Goal: Task Accomplishment & Management: Manage account settings

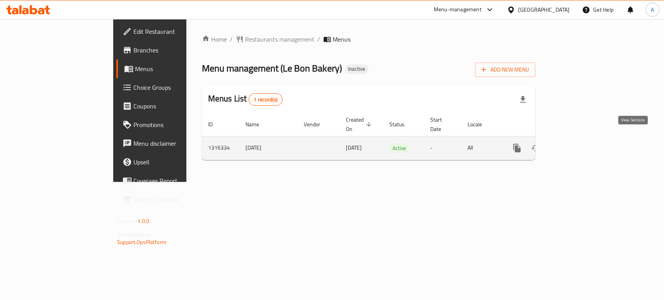
click at [578, 144] on icon "enhanced table" at bounding box center [572, 148] width 9 height 9
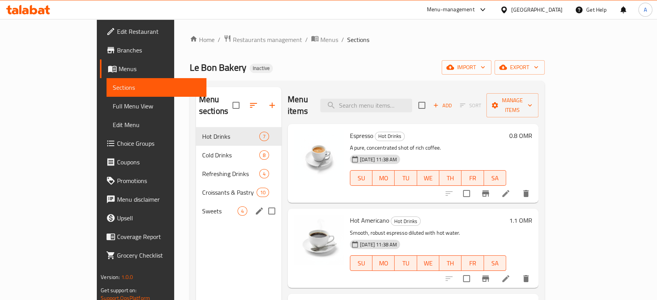
click at [202, 207] on span "Sweets" at bounding box center [219, 211] width 35 height 9
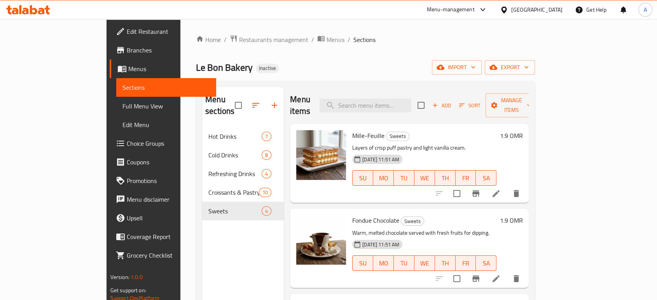
click at [123, 109] on span "Full Menu View" at bounding box center [167, 106] width 88 height 9
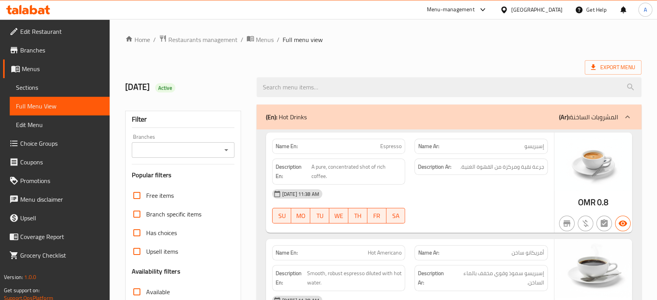
click at [412, 180] on div "Description Ar: جرعة نقية ومركزة من القهوة الغنية." at bounding box center [481, 171] width 143 height 35
click at [394, 149] on span "Espresso" at bounding box center [390, 146] width 21 height 8
copy span "Espresso"
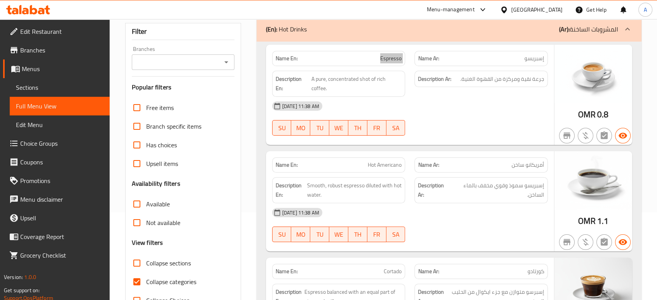
scroll to position [130, 0]
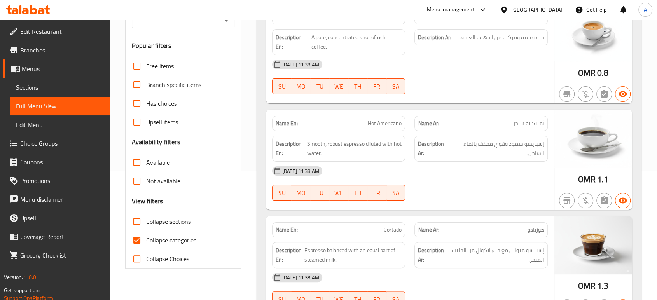
click at [474, 177] on div "[DATE] 11:38 AM" at bounding box center [410, 171] width 285 height 19
click at [166, 236] on span "Collapse categories" at bounding box center [171, 240] width 50 height 9
click at [146, 235] on input "Collapse categories" at bounding box center [137, 240] width 19 height 19
checkbox input "false"
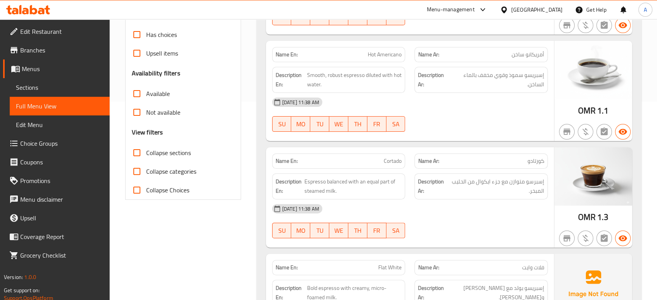
scroll to position [259, 0]
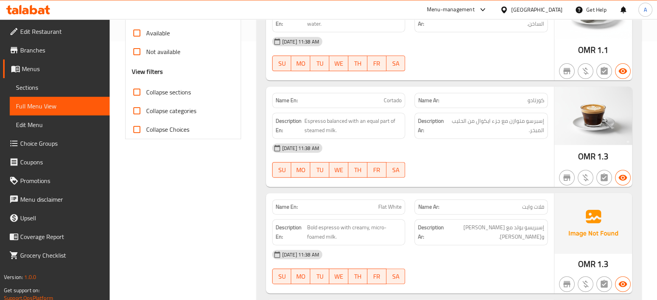
click at [446, 156] on div "[DATE] 11:38 AM" at bounding box center [410, 148] width 285 height 19
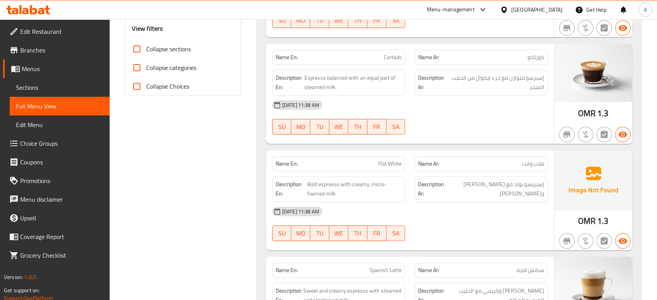
scroll to position [345, 0]
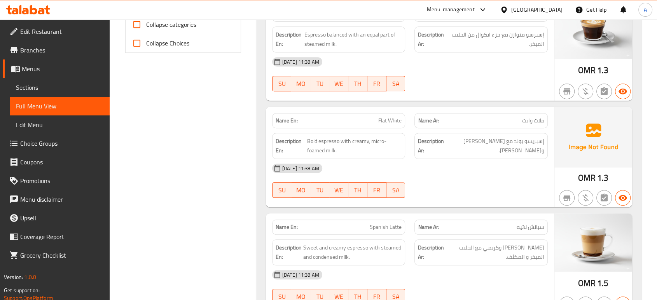
click at [433, 168] on div "[DATE] 11:38 AM" at bounding box center [410, 168] width 285 height 19
click at [420, 160] on div "[DATE] 11:38 AM" at bounding box center [410, 168] width 285 height 19
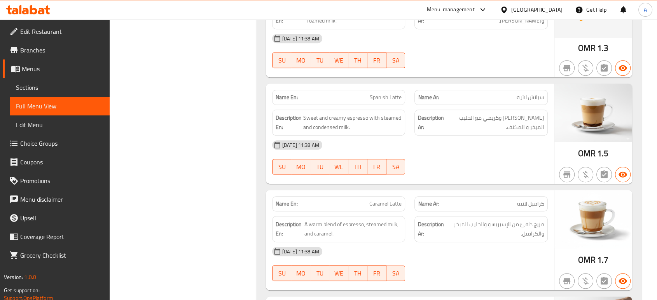
click at [426, 141] on div "[DATE] 11:38 AM" at bounding box center [410, 145] width 285 height 19
click at [442, 163] on div "08-10-2025 11:38 AM SU MO TU WE TH FR SA" at bounding box center [410, 158] width 285 height 44
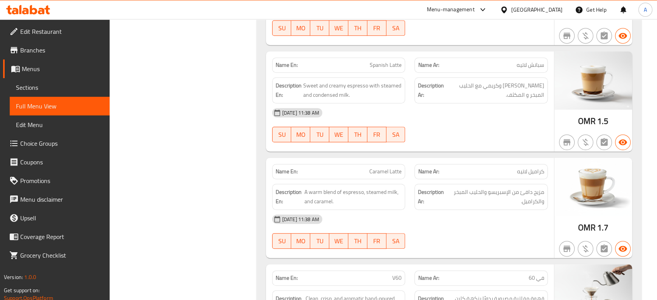
scroll to position [562, 0]
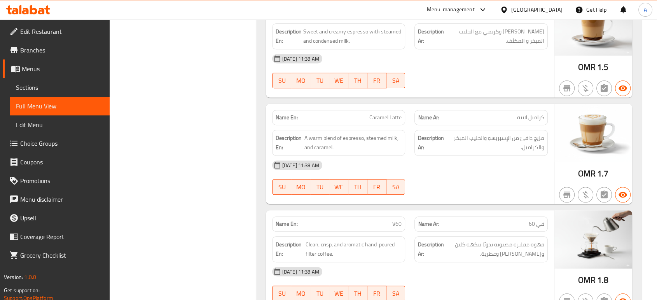
click at [479, 179] on div "08-10-2025 11:38 AM SU MO TU WE TH FR SA" at bounding box center [410, 178] width 285 height 44
click at [419, 179] on div "08-10-2025 11:38 AM SU MO TU WE TH FR SA" at bounding box center [410, 178] width 285 height 44
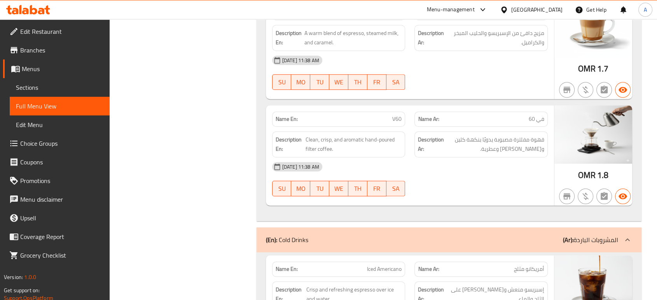
scroll to position [691, 0]
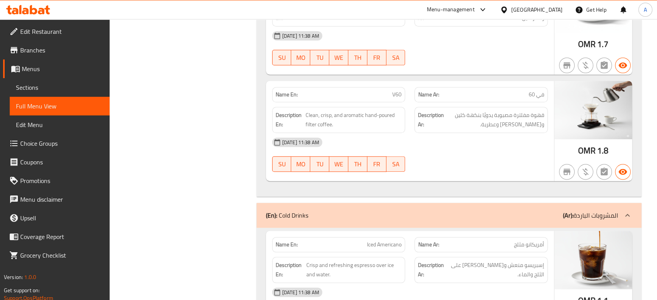
drag, startPoint x: 428, startPoint y: 134, endPoint x: 422, endPoint y: 134, distance: 5.4
click at [428, 134] on div "[DATE] 11:38 AM" at bounding box center [410, 142] width 285 height 19
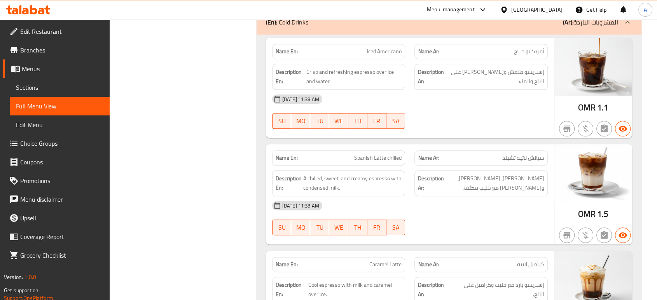
scroll to position [864, 0]
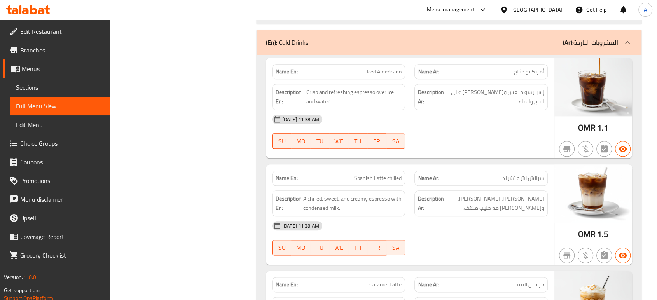
drag, startPoint x: 473, startPoint y: 112, endPoint x: 464, endPoint y: 112, distance: 9.4
click at [473, 112] on div "[DATE] 11:38 AM" at bounding box center [410, 119] width 285 height 19
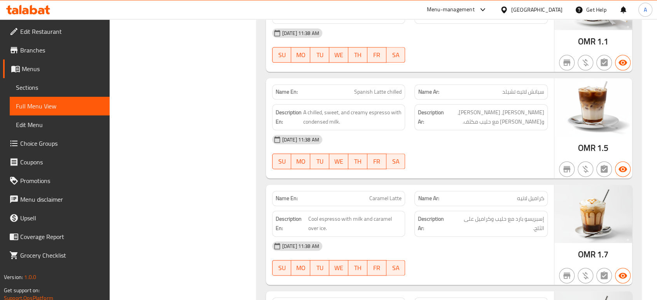
click at [436, 123] on strong "Description Ar:" at bounding box center [431, 117] width 26 height 19
click at [427, 155] on div "08-10-2025 11:38 AM SU MO TU WE TH FR SA" at bounding box center [410, 152] width 285 height 44
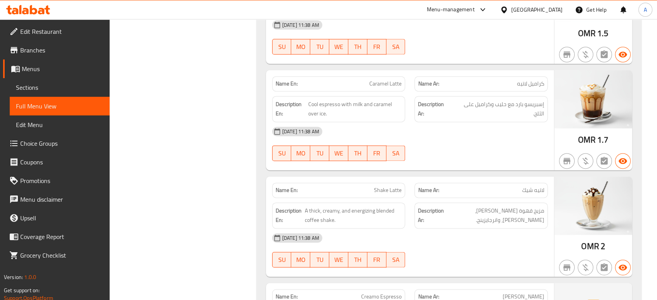
scroll to position [1080, 0]
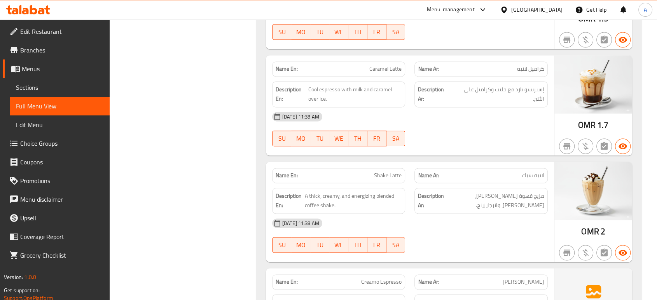
click at [433, 130] on div "08-10-2025 11:38 AM SU MO TU WE TH FR SA" at bounding box center [410, 129] width 285 height 44
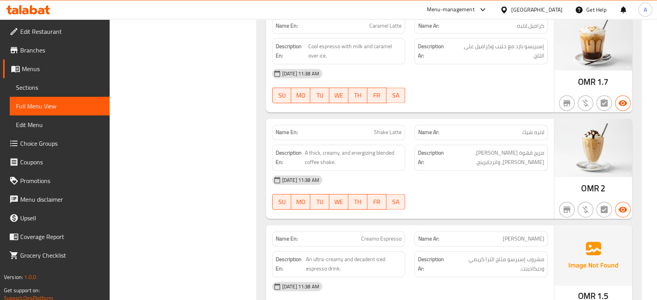
click at [408, 152] on div "Description En: A thick, creamy, and energizing blended coffee shake." at bounding box center [339, 157] width 143 height 35
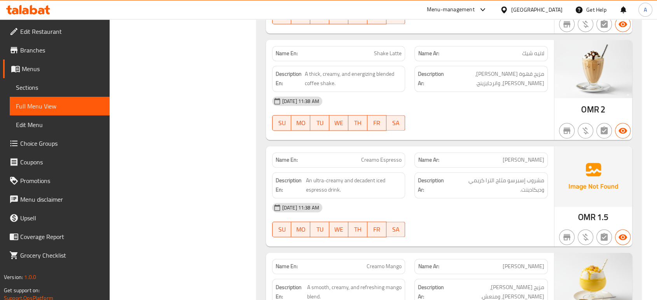
scroll to position [1210, 0]
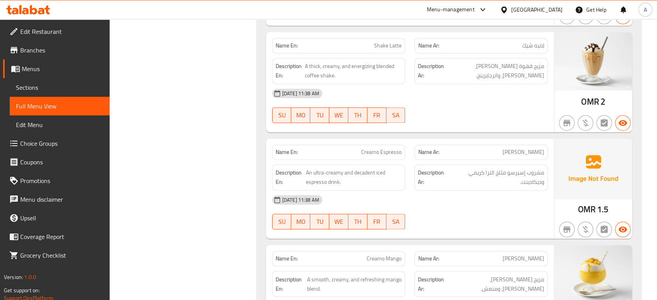
click at [423, 207] on div "08-10-2025 11:38 AM SU MO TU WE TH FR SA" at bounding box center [410, 213] width 285 height 44
click at [426, 194] on div "[DATE] 11:38 AM" at bounding box center [410, 200] width 285 height 19
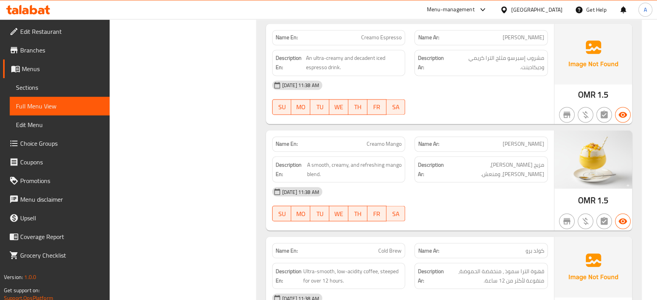
scroll to position [1340, 0]
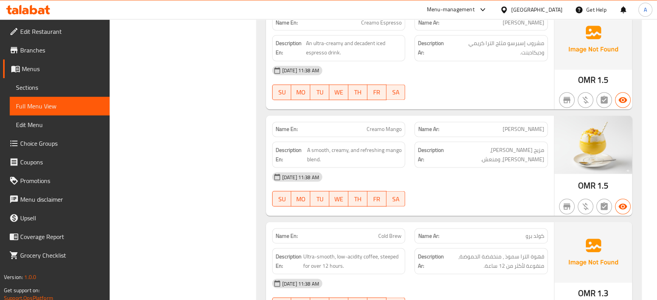
click at [415, 162] on div "Description Ar: مزيج مانجو سموذ، كريمي، ومنعش." at bounding box center [481, 154] width 143 height 35
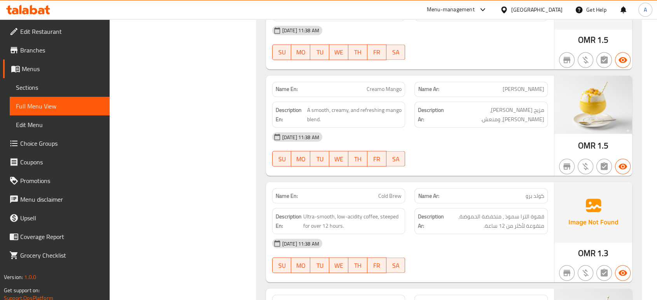
scroll to position [1426, 0]
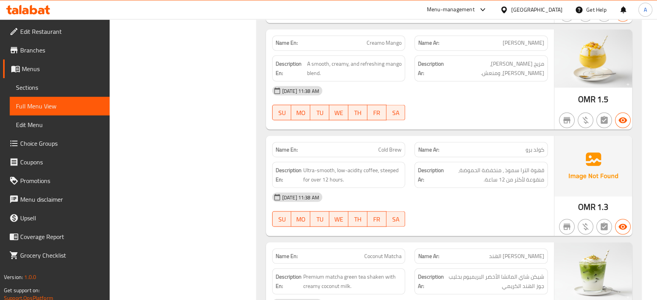
click at [412, 162] on div "Description Ar: قهوة الترا سموذ ، منخفضة الحموضة، منقوعة لأكثر من 12 ساعة." at bounding box center [481, 174] width 143 height 35
click at [482, 208] on div "08-10-2025 11:38 AM SU MO TU WE TH FR SA" at bounding box center [410, 210] width 285 height 44
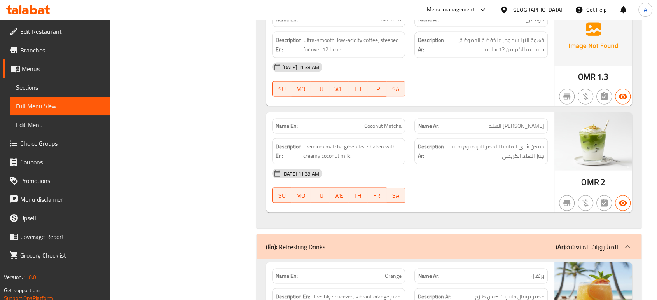
click at [492, 180] on div "08-10-2025 11:38 AM SU MO TU WE TH FR SA" at bounding box center [410, 187] width 285 height 44
click at [379, 145] on span "Premium matcha green tea shaken with creamy coconut milk." at bounding box center [352, 151] width 99 height 19
copy span "shaken"
click at [538, 142] on span "شيكن شاي الماتشا الأخضر البريميوم بحليب جوز الهند الكريمي" at bounding box center [495, 151] width 99 height 19
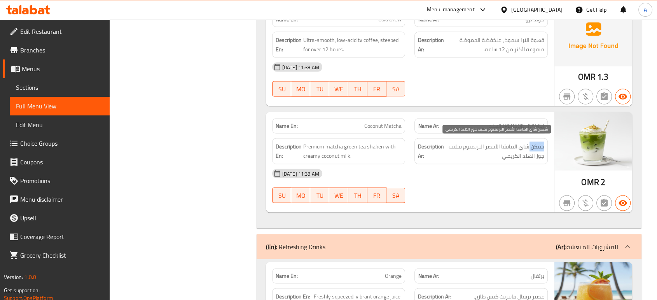
click at [538, 142] on span "شيكن شاي الماتشا الأخضر البريميوم بحليب جوز الهند الكريمي" at bounding box center [495, 151] width 99 height 19
copy span "شيكن"
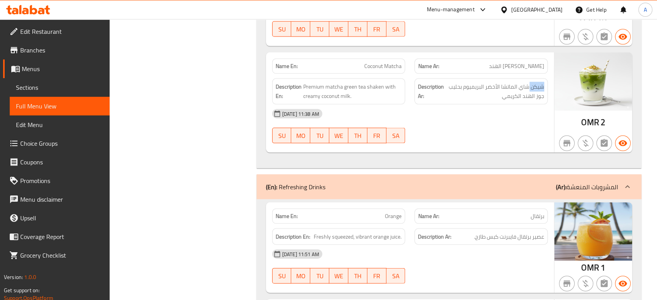
scroll to position [1685, 0]
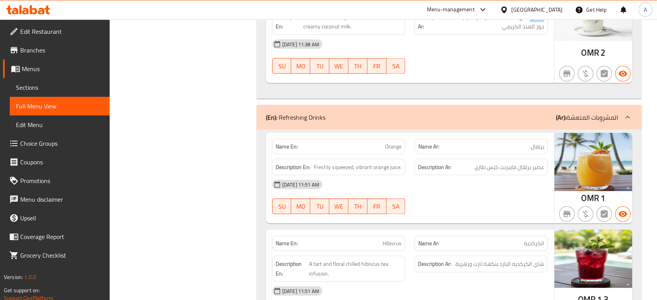
click at [453, 175] on div "[DATE] 11:51 AM" at bounding box center [410, 184] width 285 height 19
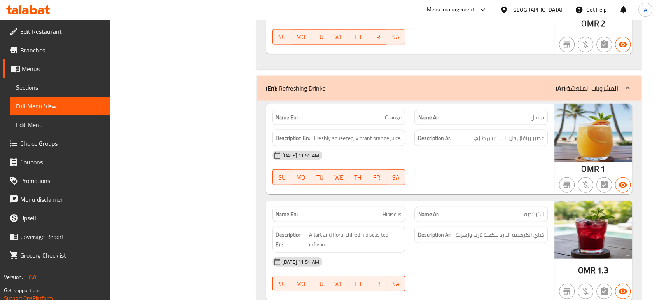
scroll to position [1729, 0]
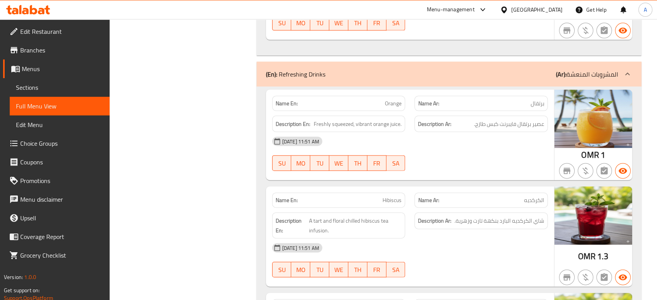
click at [438, 149] on div "08-10-2025 11:51 AM SU MO TU WE TH FR SA" at bounding box center [410, 154] width 285 height 44
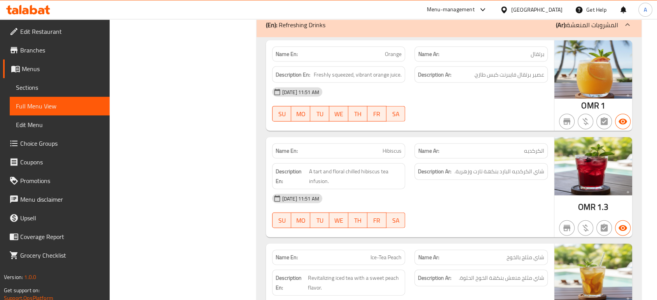
scroll to position [1815, 0]
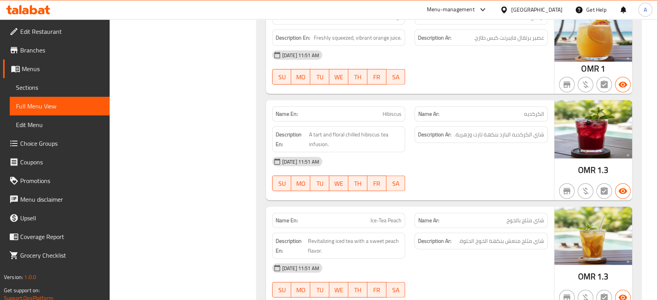
click at [438, 169] on div "08-10-2025 11:51 AM SU MO TU WE TH FR SA" at bounding box center [410, 174] width 285 height 44
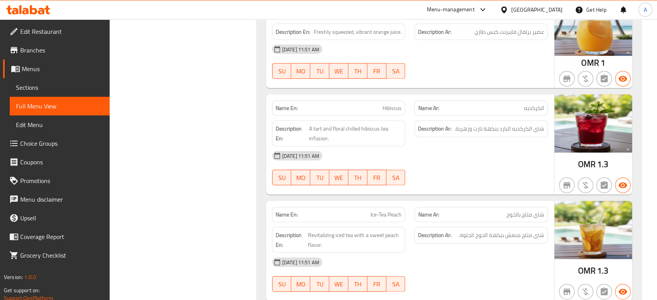
scroll to position [1858, 0]
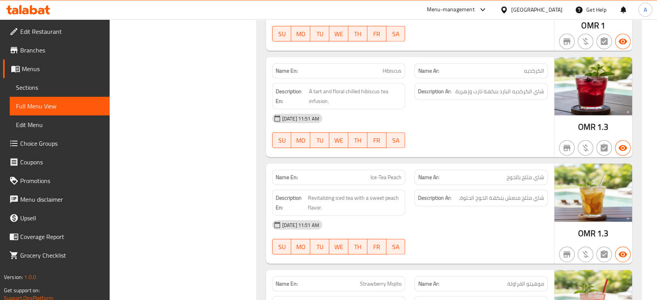
click at [445, 221] on div "[DATE] 11:51 AM" at bounding box center [410, 225] width 285 height 19
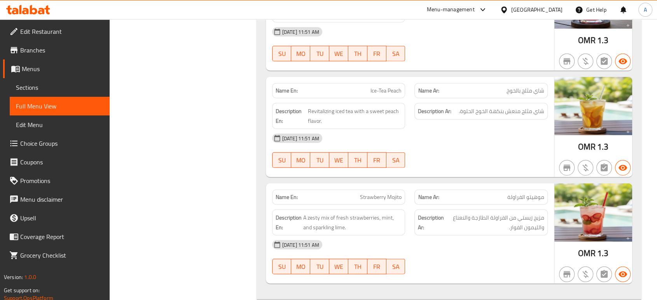
type button "6"
click at [389, 155] on button "SA" at bounding box center [396, 160] width 19 height 16
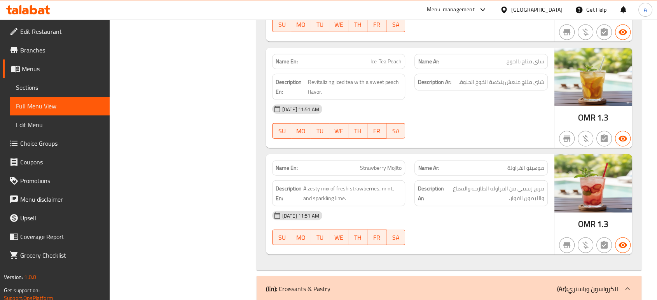
scroll to position [1988, 0]
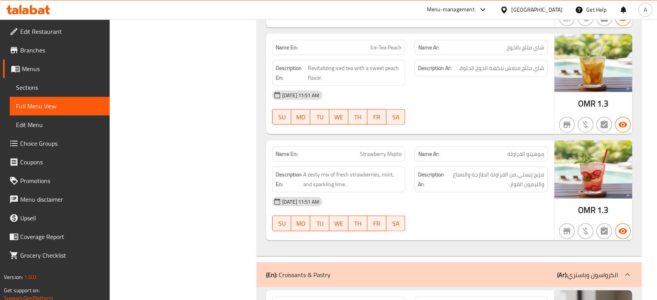
click at [487, 185] on span "مزيج زيستي من الفراولة الطازجة والنعناع والليمون الفوار." at bounding box center [495, 179] width 99 height 19
click at [490, 182] on span "مزيج زيستي من الفراولة الطازجة والنعناع والليمون الفوار." at bounding box center [495, 179] width 99 height 19
click at [394, 156] on div "Name En: Strawberry Mojito" at bounding box center [338, 154] width 133 height 15
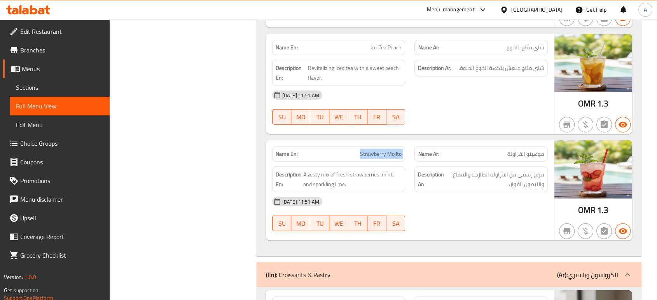
copy span "Strawberry Mojito"
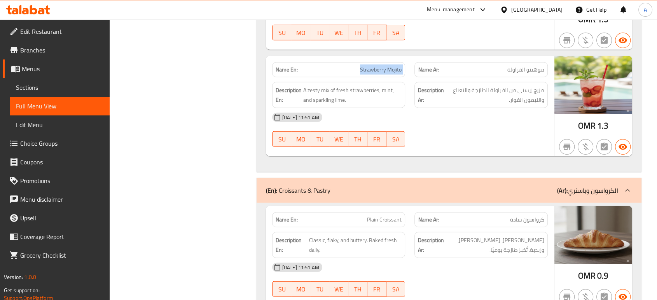
scroll to position [2074, 0]
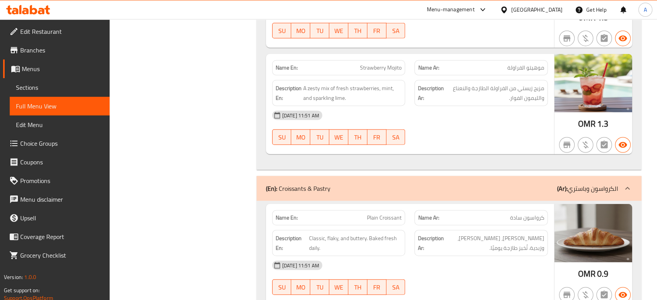
click at [403, 243] on div "Description En: Classic, flaky, and buttery. Baked fresh daily." at bounding box center [338, 243] width 133 height 26
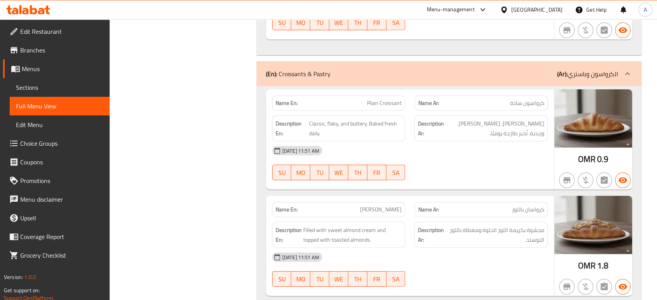
scroll to position [2204, 0]
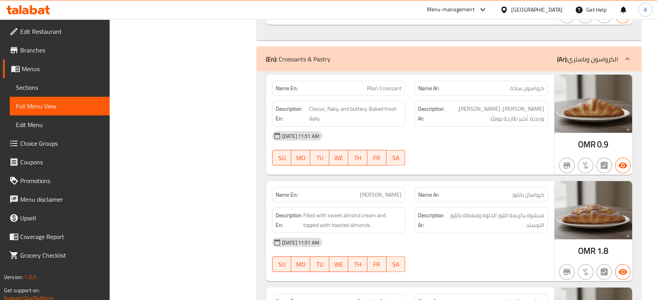
click at [420, 161] on div at bounding box center [481, 165] width 143 height 9
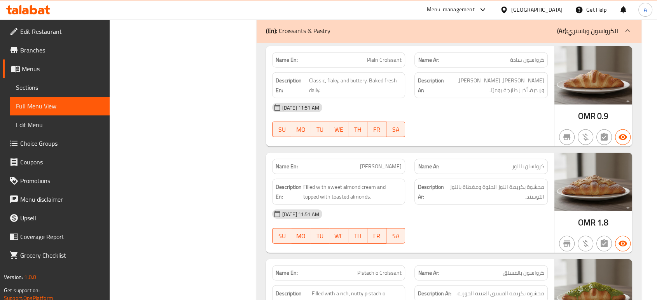
scroll to position [2247, 0]
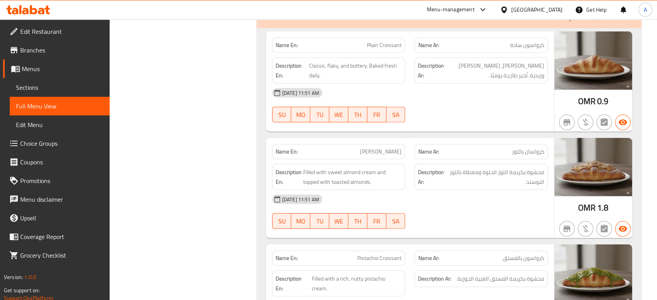
click at [380, 148] on span "[PERSON_NAME]" at bounding box center [381, 152] width 42 height 8
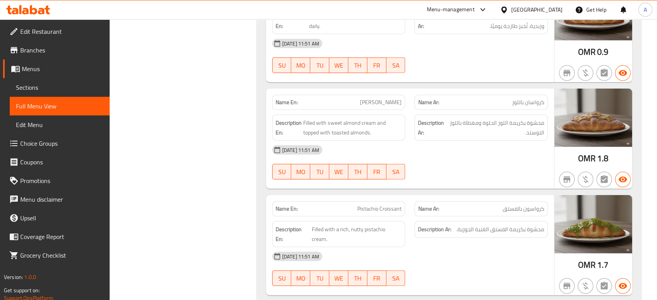
scroll to position [2334, 0]
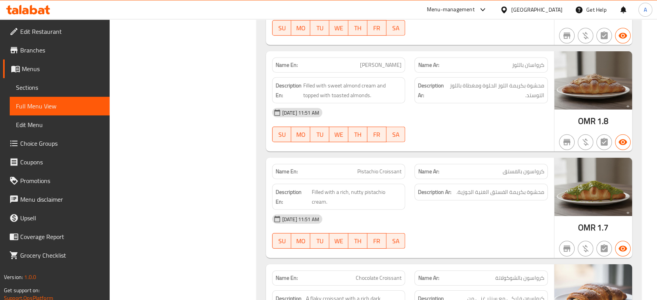
click at [396, 68] on div "Name En: Almond Croissant" at bounding box center [338, 65] width 133 height 15
click at [393, 63] on span "[PERSON_NAME]" at bounding box center [381, 65] width 42 height 8
copy span "Croissant"
click at [436, 113] on div "[DATE] 11:51 AM" at bounding box center [410, 112] width 285 height 19
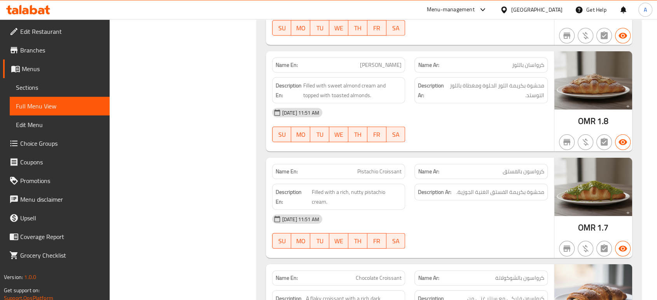
click at [459, 138] on div at bounding box center [481, 142] width 143 height 9
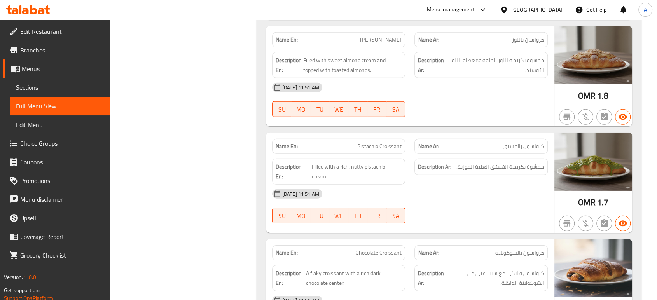
scroll to position [2420, 0]
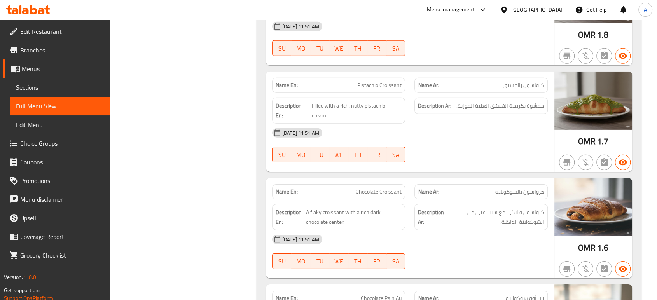
click at [426, 155] on div "Name En: Pistachio Croissant Name Ar: كرواسون بالفستق Description En: Filled wi…" at bounding box center [410, 122] width 288 height 100
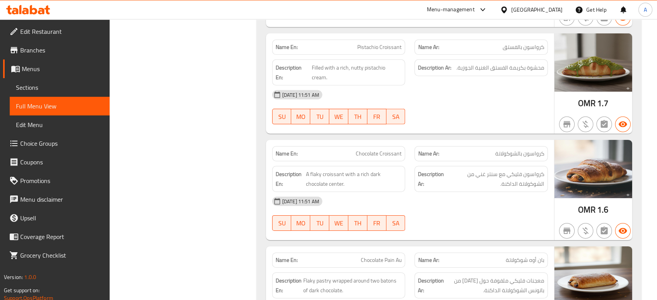
scroll to position [2506, 0]
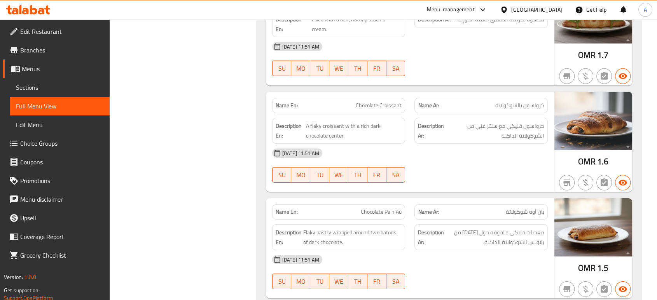
click at [426, 178] on div at bounding box center [481, 182] width 143 height 9
click at [416, 178] on div at bounding box center [481, 182] width 143 height 9
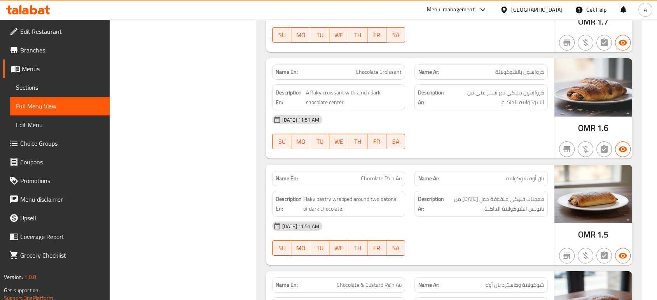
scroll to position [2593, 0]
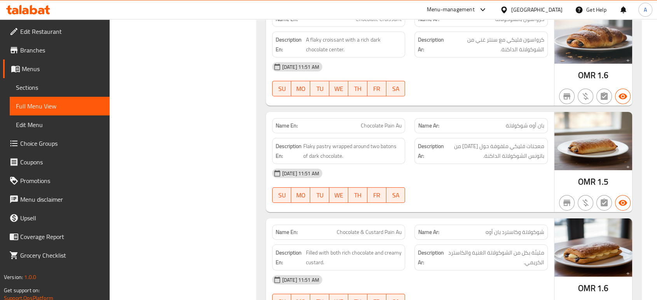
click at [481, 164] on div "[DATE] 11:51 AM" at bounding box center [410, 173] width 285 height 19
click at [388, 122] on span "Chocolate Pain Au" at bounding box center [381, 126] width 41 height 8
copy span "Chocolate Pain Au"
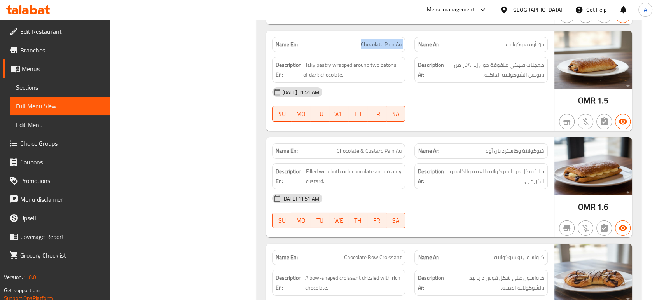
scroll to position [2679, 0]
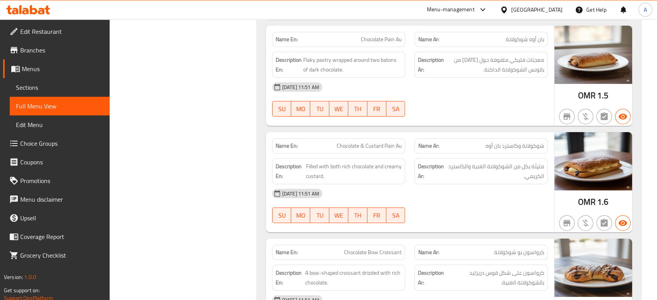
click at [436, 109] on div "Name En: Chocolate Pain Au Name Ar: بان أوه شوكولاتة Description En: Flaky past…" at bounding box center [410, 76] width 288 height 100
click at [475, 184] on div "[DATE] 11:51 AM" at bounding box center [410, 193] width 285 height 19
click at [389, 142] on span "Chocolate & Custard Pain Au" at bounding box center [369, 146] width 65 height 8
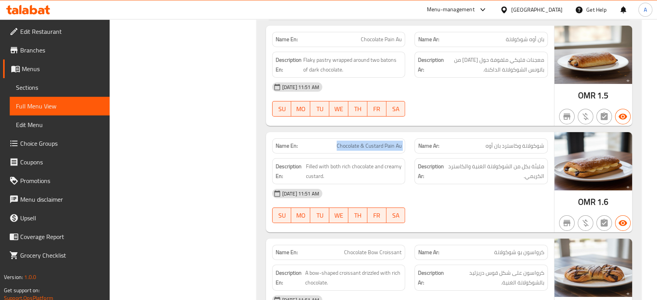
copy span "Chocolate & Custard Pain Au"
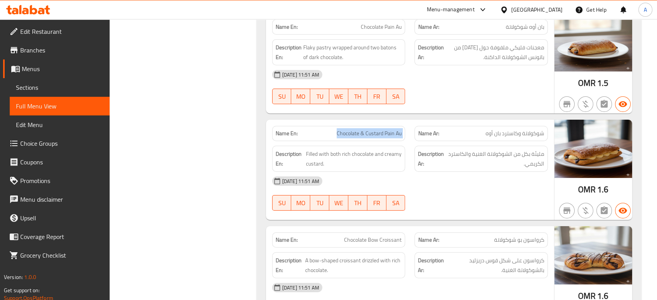
scroll to position [2766, 0]
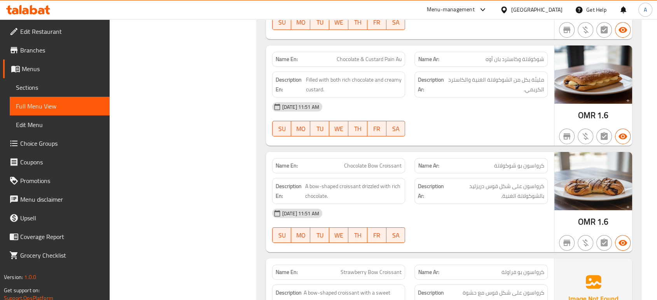
drag, startPoint x: 415, startPoint y: 152, endPoint x: 411, endPoint y: 159, distance: 7.1
click at [415, 158] on div "Name Ar: كرواسون بو شوكولاتة" at bounding box center [481, 165] width 133 height 15
click at [413, 204] on div "[DATE] 11:51 AM" at bounding box center [410, 213] width 285 height 19
click at [380, 162] on span "Chocolate Bow Croissant" at bounding box center [373, 166] width 58 height 8
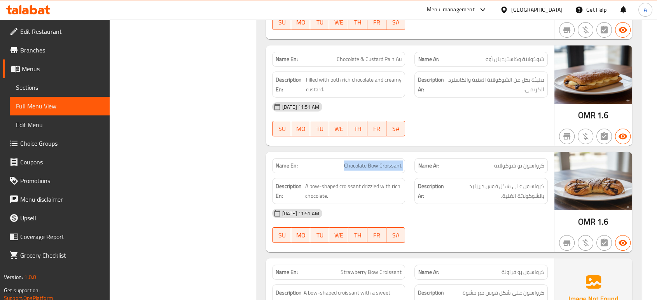
click at [380, 162] on span "Chocolate Bow Croissant" at bounding box center [373, 166] width 58 height 8
copy span "Chocolate Bow Croissant"
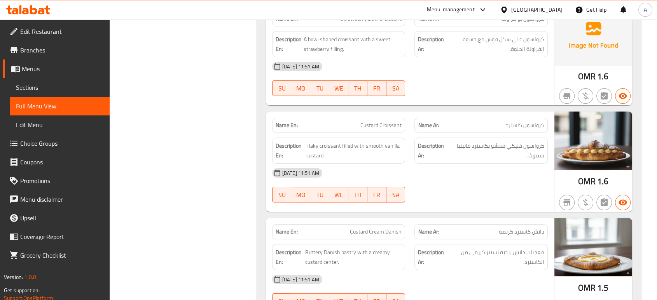
scroll to position [3025, 0]
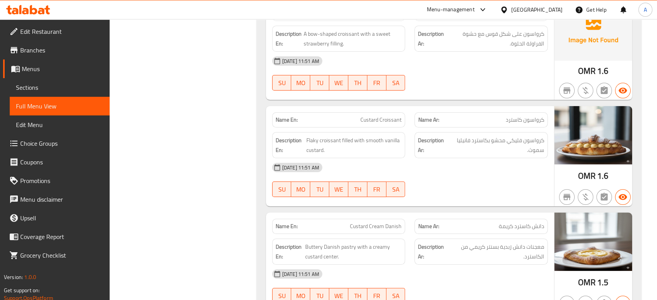
click at [399, 141] on div "Description En: Flaky croissant filled with smooth vanilla custard." at bounding box center [338, 145] width 133 height 26
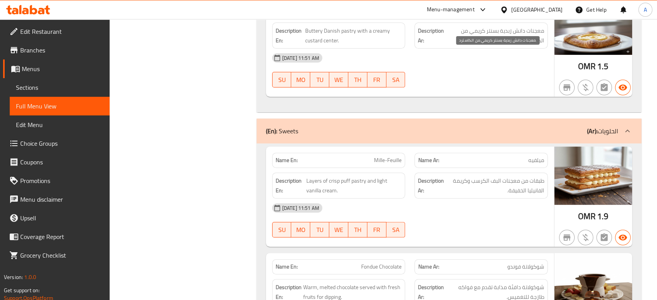
scroll to position [3284, 0]
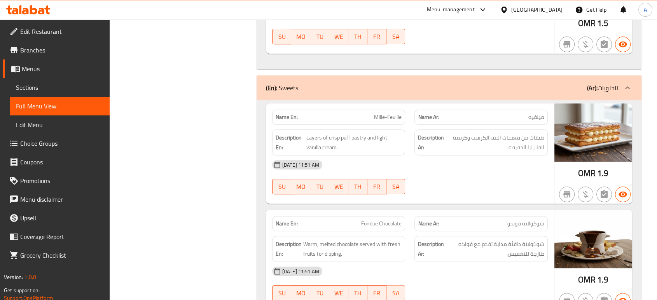
click at [388, 113] on span "Mille-Feuille" at bounding box center [388, 117] width 28 height 8
copy span "Mille-Feuille"
click at [463, 156] on div "[DATE] 11:51 AM" at bounding box center [410, 165] width 285 height 19
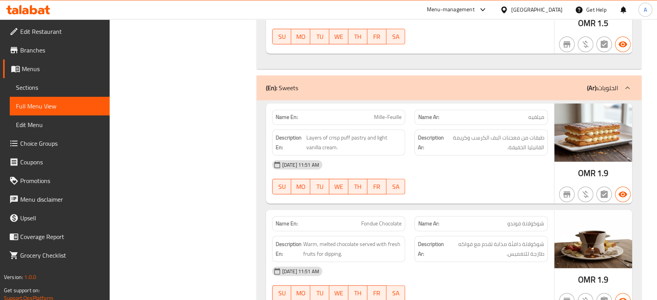
click at [546, 160] on div "08-10-2025 11:51 AM SU MO TU WE TH FR SA" at bounding box center [410, 178] width 285 height 44
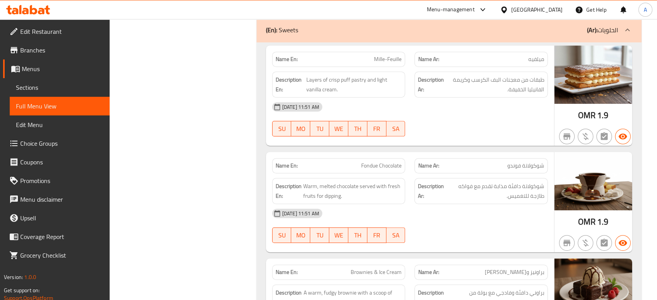
scroll to position [3327, 0]
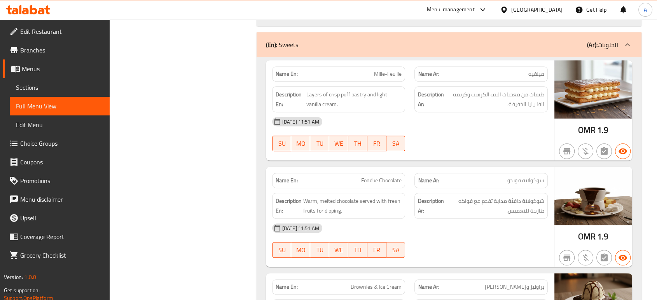
click at [401, 196] on span "Warm, melted chocolate served with fresh fruits for dipping." at bounding box center [352, 205] width 99 height 19
click at [434, 219] on div "[DATE] 11:51 AM" at bounding box center [410, 228] width 285 height 19
click at [411, 219] on div "[DATE] 11:51 AM" at bounding box center [410, 228] width 285 height 19
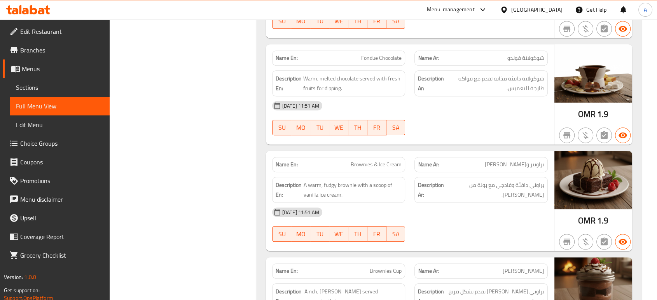
scroll to position [3501, 0]
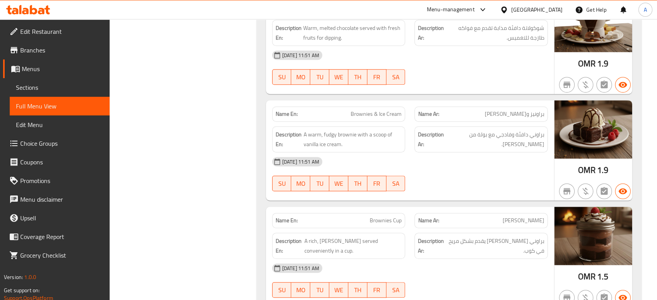
click at [403, 176] on button "SA" at bounding box center [396, 184] width 19 height 16
type button "6"
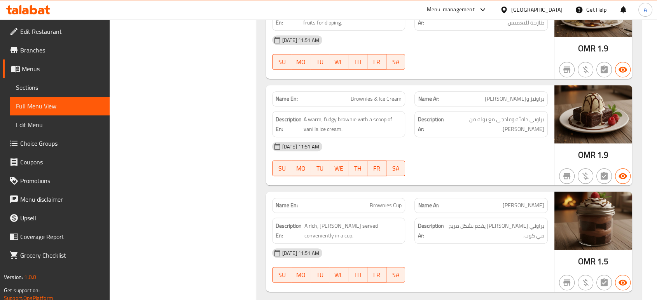
scroll to position [3523, 0]
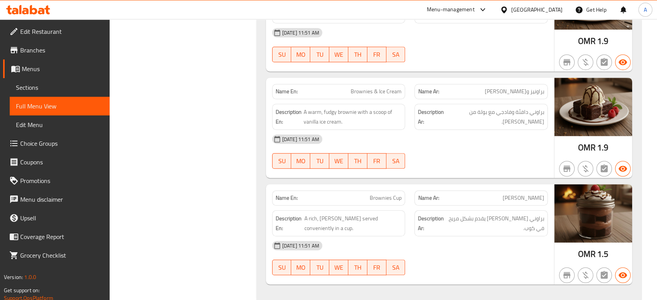
click at [422, 218] on div "Description Ar: براوني فادجي غني يقدم بشكل مريح في كوب." at bounding box center [481, 223] width 133 height 26
click at [327, 214] on span "A rich, [PERSON_NAME] served conveniently in a cup." at bounding box center [354, 223] width 98 height 19
copy span "fudgy"
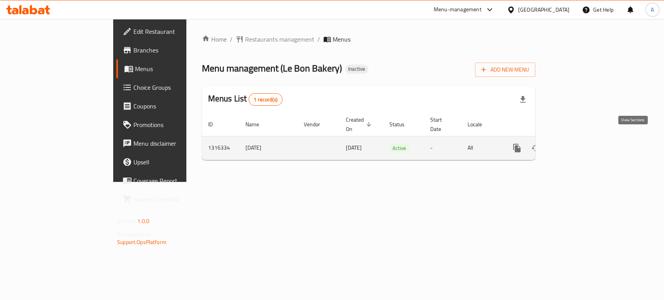
click at [578, 144] on icon "enhanced table" at bounding box center [572, 148] width 9 height 9
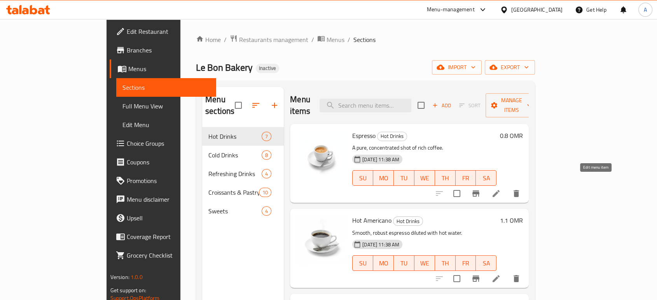
click at [501, 189] on icon at bounding box center [496, 193] width 9 height 9
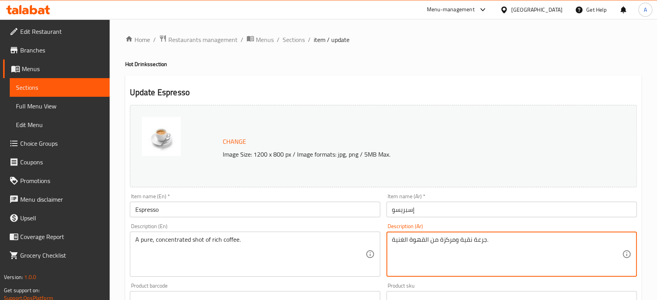
click at [479, 240] on textarea "جرعة نقية ومركزة من القهوة الغنية." at bounding box center [507, 254] width 230 height 37
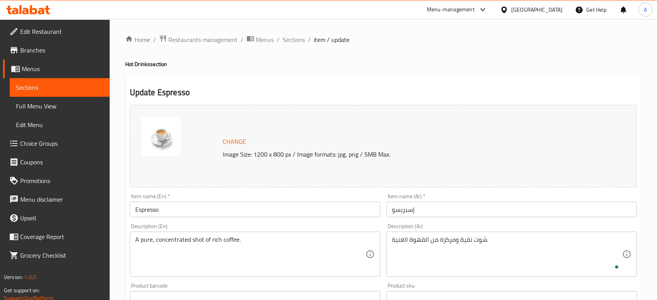
click at [469, 220] on div "Item name (Ar)   * إسبريسو Item name (Ar) *" at bounding box center [512, 206] width 257 height 30
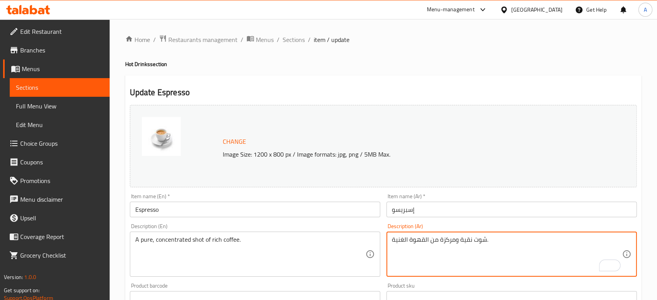
click at [459, 241] on textarea "شوت نقية ومركزة من القهوة الغنية." at bounding box center [507, 254] width 230 height 37
click at [439, 240] on textarea "شوت نقي ومركزة من القهوة الغنية." at bounding box center [507, 254] width 230 height 37
type textarea "شوت نقي ومركز من القهوة الغنية."
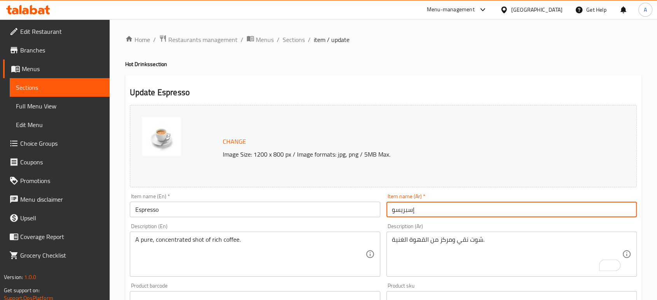
click at [447, 215] on input "إسبريسو" at bounding box center [512, 210] width 250 height 16
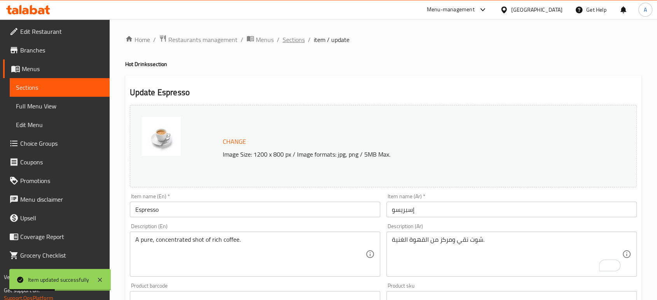
click at [291, 37] on span "Sections" at bounding box center [294, 39] width 22 height 9
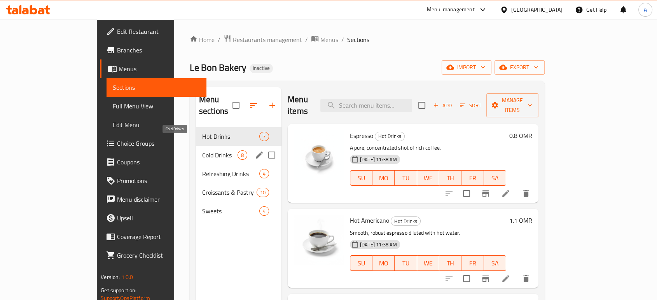
click at [202, 151] on span "Cold Drinks" at bounding box center [219, 155] width 35 height 9
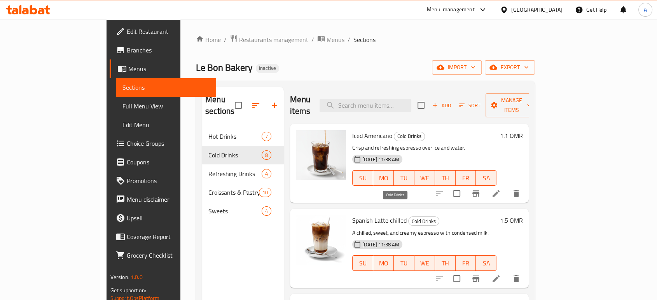
click at [409, 217] on span "Cold Drinks" at bounding box center [424, 221] width 30 height 9
copy span "Cold"
click at [501, 274] on icon at bounding box center [496, 278] width 9 height 9
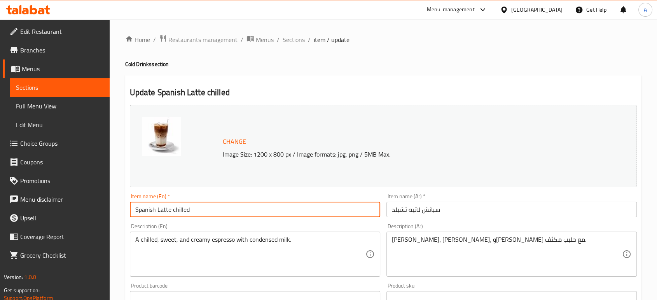
click at [177, 212] on input "Spanish Latte chilled" at bounding box center [255, 210] width 250 height 16
paste input "Cold"
type input "Spanish Latte Cold"
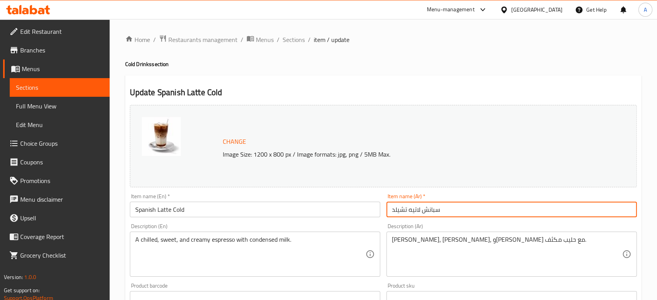
click at [399, 209] on input "سبانش لاتيه تشيلد" at bounding box center [512, 210] width 250 height 16
type input "سبانش لاتيه بارد"
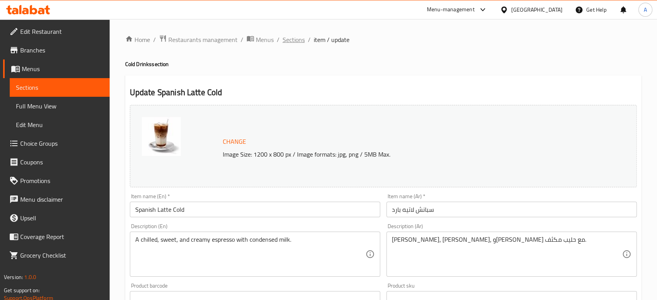
click at [292, 39] on span "Sections" at bounding box center [294, 39] width 22 height 9
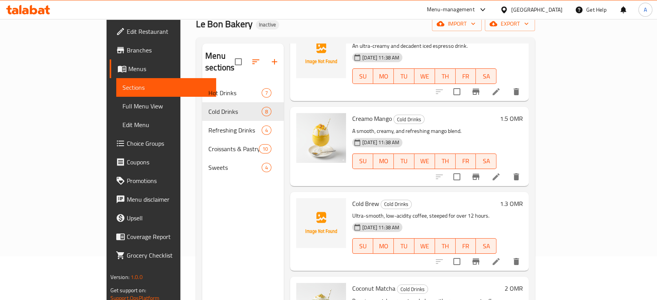
scroll to position [109, 0]
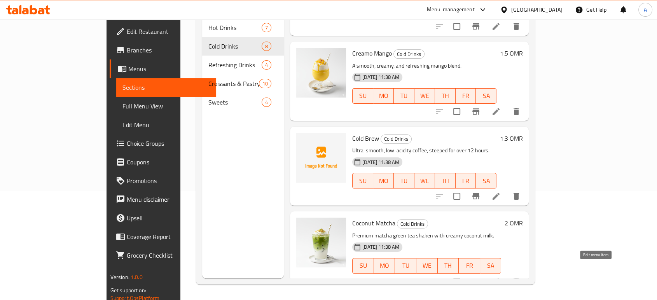
click at [500, 278] on icon at bounding box center [496, 281] width 7 height 7
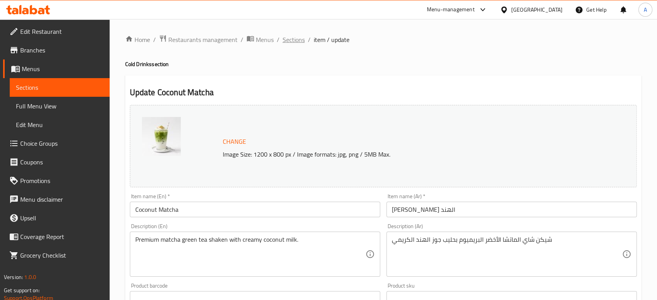
click at [289, 44] on span "Sections" at bounding box center [294, 39] width 22 height 9
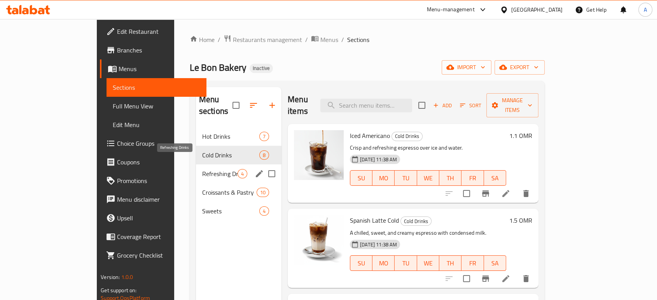
click at [202, 169] on span "Refreshing Drinks" at bounding box center [219, 173] width 35 height 9
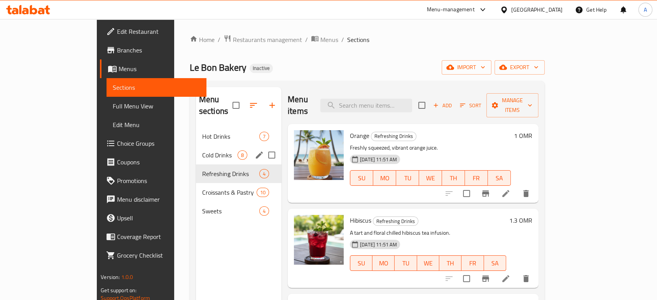
click at [199, 149] on div "Cold Drinks 8" at bounding box center [239, 155] width 86 height 19
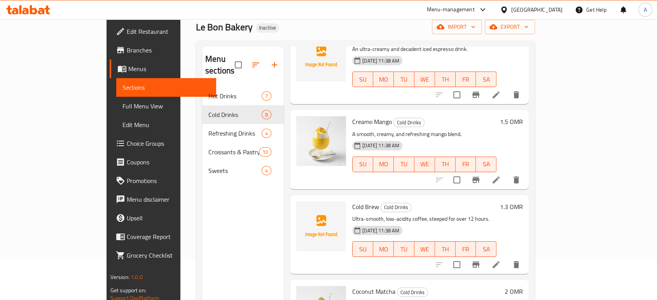
scroll to position [109, 0]
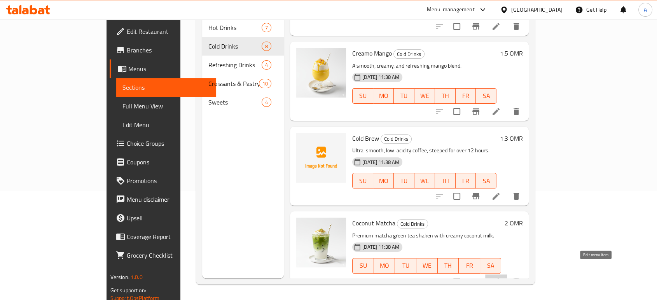
click at [501, 277] on icon at bounding box center [496, 281] width 9 height 9
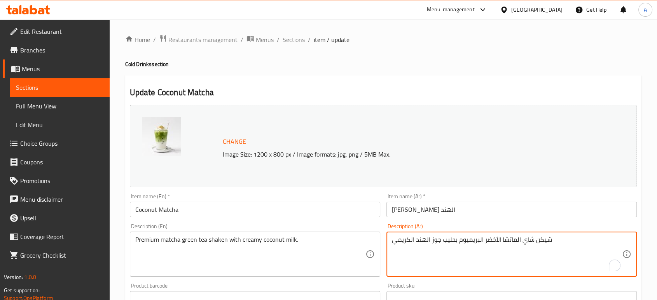
click at [544, 242] on textarea "شيكن شاي الماتشا الأخضر البريميوم بحليب جوز الهند الكريمي" at bounding box center [507, 254] width 230 height 37
click at [457, 238] on textarea "شاي الماتشا الأخضر البريميوم بحليب جوز الهند الكريمي" at bounding box center [507, 254] width 230 height 37
type textarea "شاي الماتشا الأخضر البريميوم مخفوق بحليب جوز الهند الكريمي"
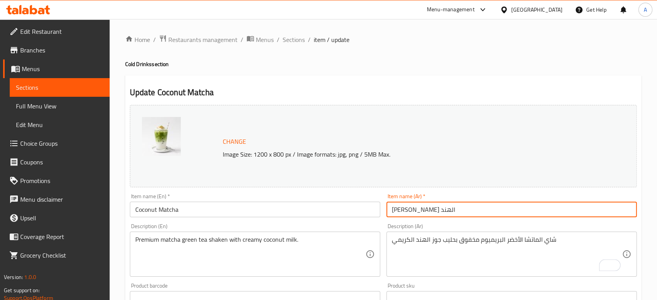
click at [452, 210] on input "[PERSON_NAME] الهند" at bounding box center [512, 210] width 250 height 16
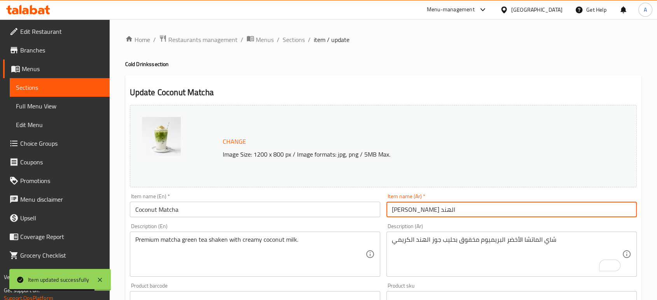
drag, startPoint x: 301, startPoint y: 40, endPoint x: 331, endPoint y: 55, distance: 33.0
click at [301, 40] on span "Sections" at bounding box center [294, 39] width 22 height 9
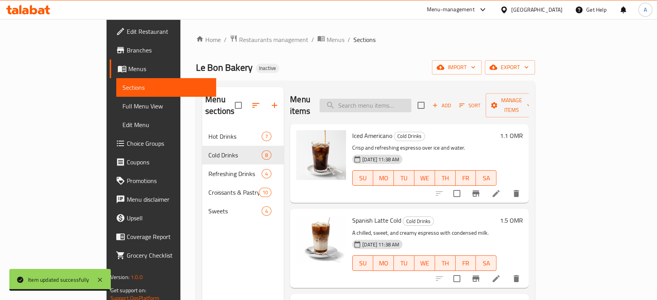
click at [412, 99] on input "search" at bounding box center [366, 106] width 92 height 14
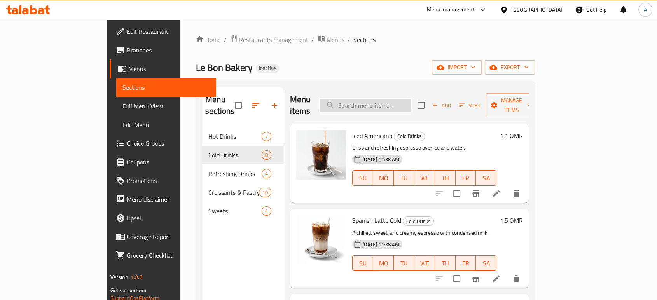
paste input "Strawberry Mojito"
type input "Strawberry Mojito"
click at [500, 190] on icon at bounding box center [496, 193] width 7 height 7
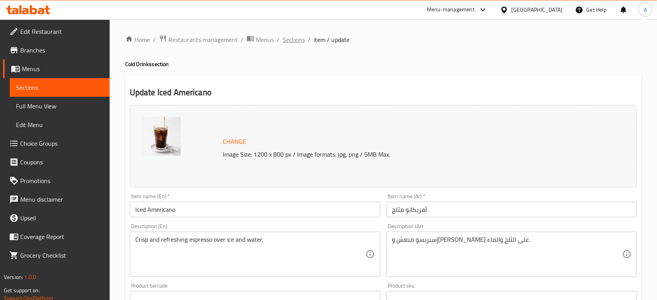
click at [302, 42] on span "Sections" at bounding box center [294, 39] width 22 height 9
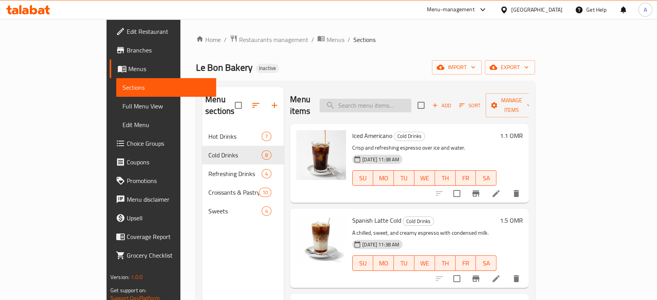
click at [412, 100] on input "search" at bounding box center [366, 106] width 92 height 14
paste input "Strawberry Mojito"
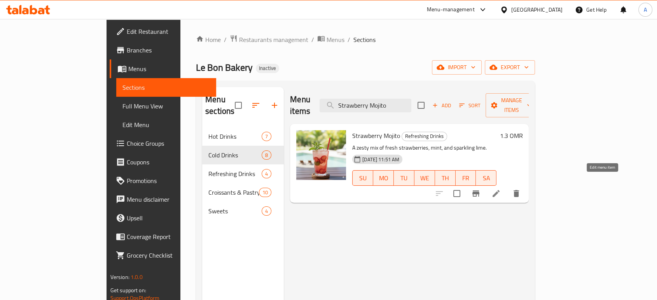
type input "Strawberry Mojito"
click at [501, 189] on icon at bounding box center [496, 193] width 9 height 9
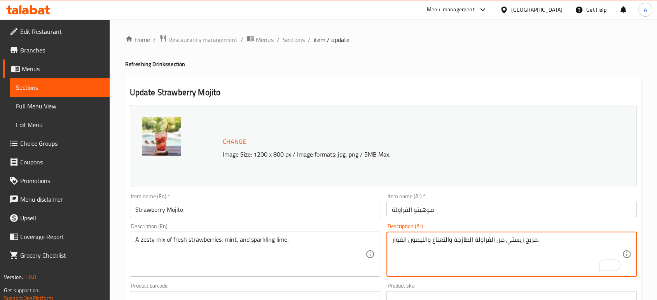
drag, startPoint x: 428, startPoint y: 242, endPoint x: 407, endPoint y: 243, distance: 21.1
type textarea "مزيج زيستي من الفراولة الطازجة والنعناع وحامض الفوار."
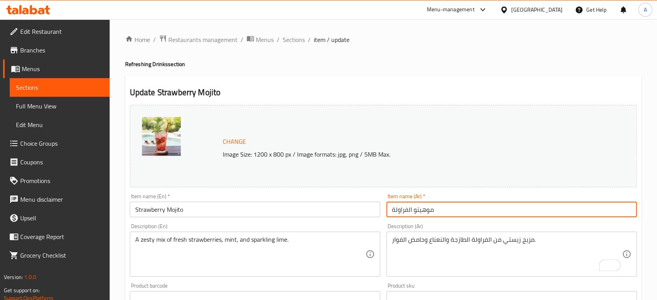
click at [440, 211] on input "موهيتو الفراولة" at bounding box center [512, 210] width 250 height 16
drag, startPoint x: 296, startPoint y: 42, endPoint x: 330, endPoint y: 58, distance: 37.8
click at [296, 42] on span "Sections" at bounding box center [294, 39] width 22 height 9
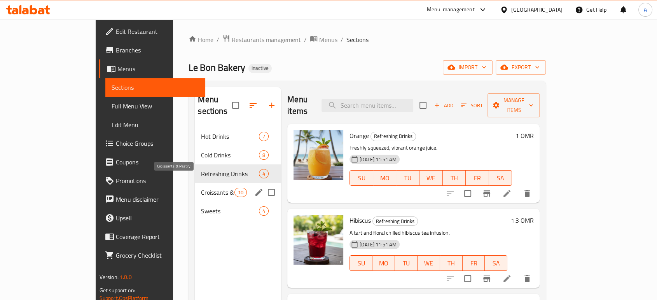
click at [201, 188] on span "Croissants & Pastry" at bounding box center [217, 192] width 33 height 9
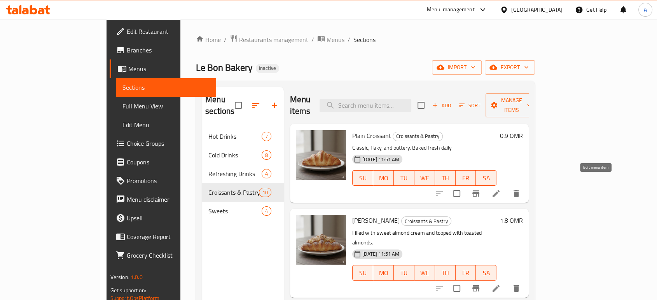
click at [501, 189] on icon at bounding box center [496, 193] width 9 height 9
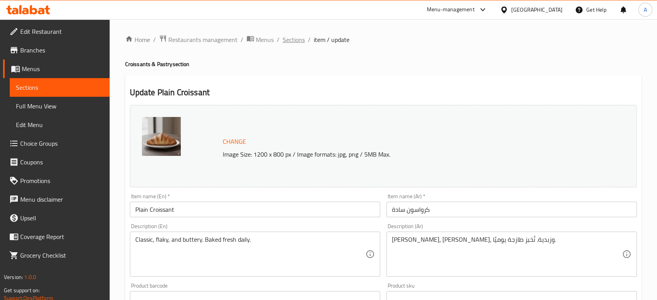
click at [295, 42] on span "Sections" at bounding box center [294, 39] width 22 height 9
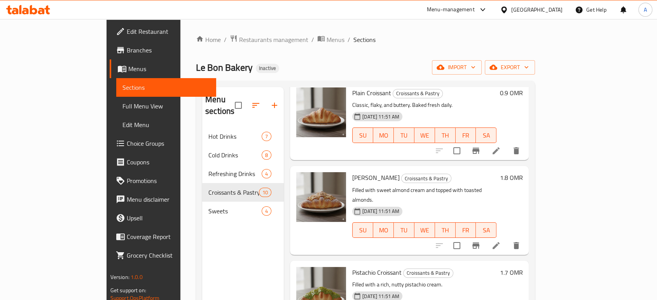
scroll to position [43, 0]
click at [500, 242] on icon at bounding box center [496, 245] width 7 height 7
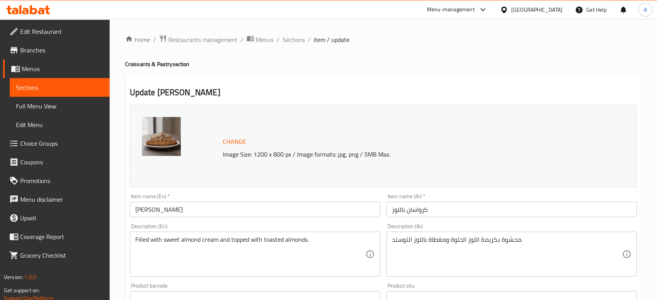
click at [421, 211] on input "كرواسان باللوز" at bounding box center [512, 210] width 250 height 16
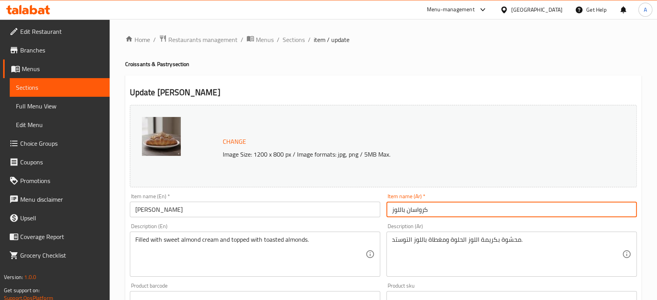
click at [421, 211] on input "كرواسان باللوز" at bounding box center [512, 210] width 250 height 16
paste input "ون"
type input "كرواسون باللوز"
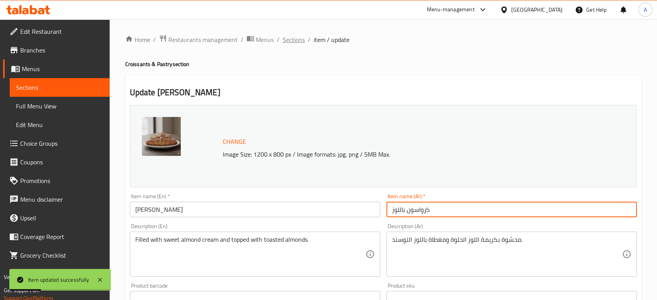
click at [296, 40] on span "Sections" at bounding box center [294, 39] width 22 height 9
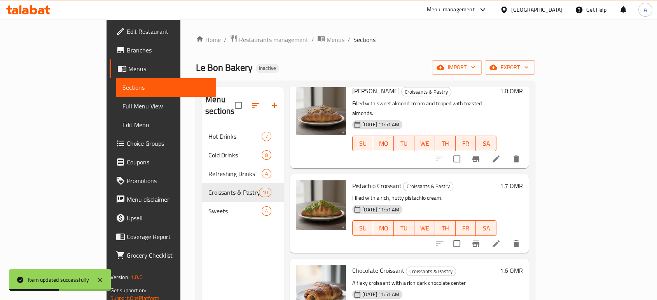
scroll to position [86, 0]
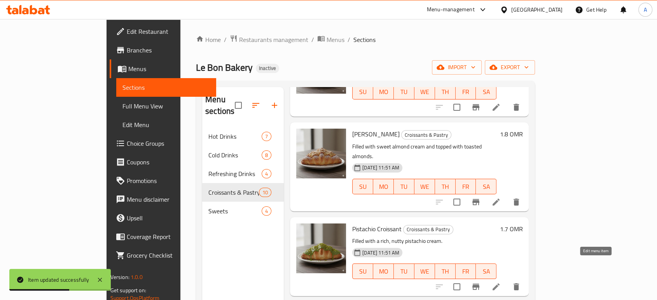
click at [500, 284] on icon at bounding box center [496, 287] width 7 height 7
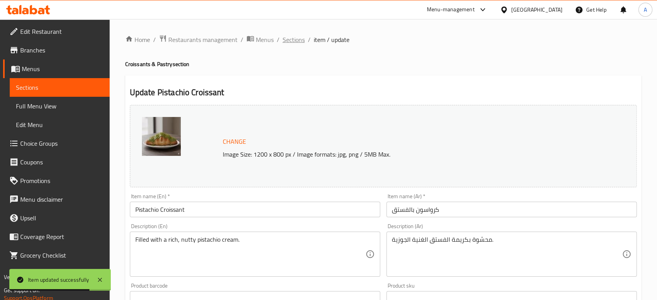
click at [296, 40] on span "Sections" at bounding box center [294, 39] width 22 height 9
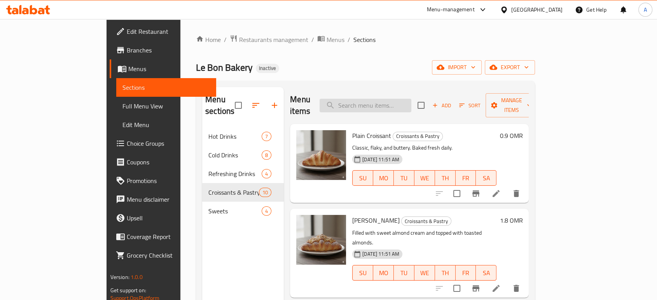
click at [376, 100] on input "search" at bounding box center [366, 106] width 92 height 14
paste input "Chocolate Pain Au"
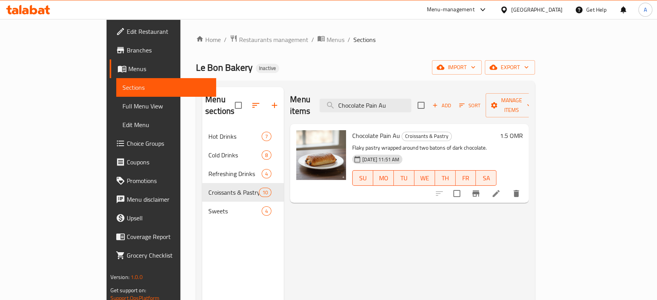
type input "Chocolate Pain Au"
click at [501, 189] on icon at bounding box center [496, 193] width 9 height 9
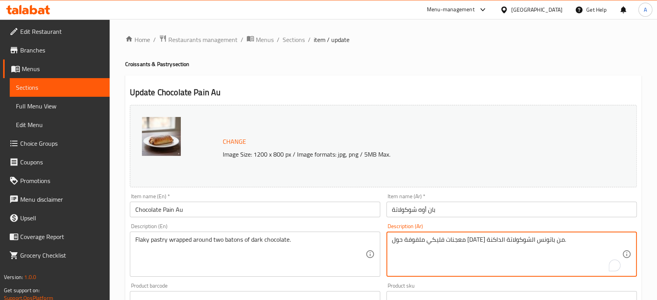
click at [527, 243] on textarea "معجنات فليكي ملفوفة حول اثنين من باتونس الشوكولاتة الداكنة." at bounding box center [507, 254] width 230 height 37
type textarea "معجنات فلاكي ملفوفة حول [DATE] من باتونس الشوكولاتة الداكنة."
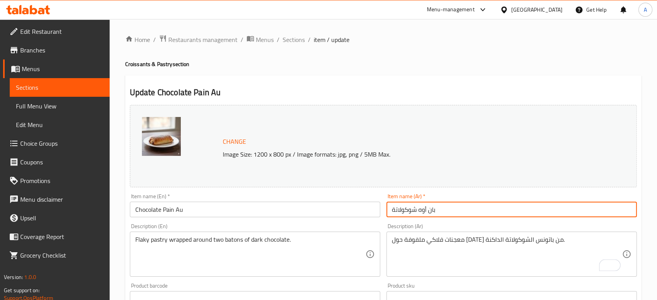
click at [492, 212] on input "بان أوه شوكولاتة" at bounding box center [512, 210] width 250 height 16
click at [291, 42] on span "Sections" at bounding box center [294, 39] width 22 height 9
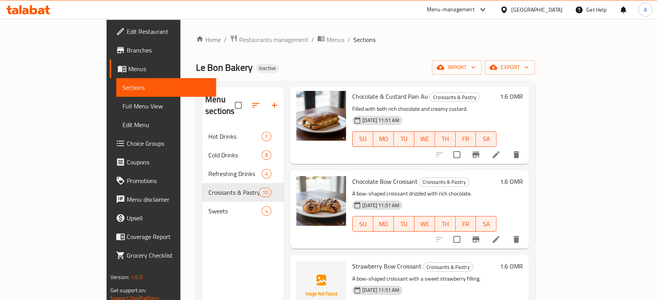
scroll to position [475, 0]
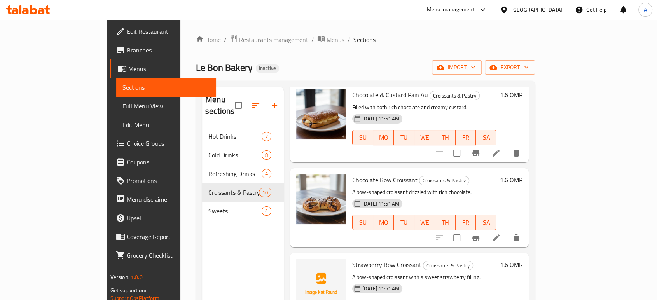
click at [507, 146] on li at bounding box center [496, 153] width 22 height 14
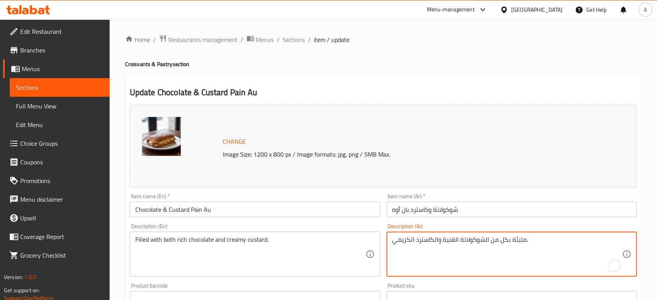
click at [518, 241] on textarea "مليئة بكل من الشوكولاتة الغنية والكاسترد الكريمي." at bounding box center [507, 254] width 230 height 37
type textarea "محشوه بكل من الشوكولاتة الغنية والكاسترد الكريمي."
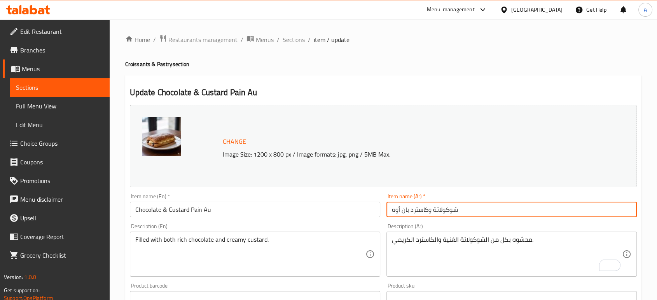
click at [488, 209] on input "شوكولاتة وكاسترد بان أوه" at bounding box center [512, 210] width 250 height 16
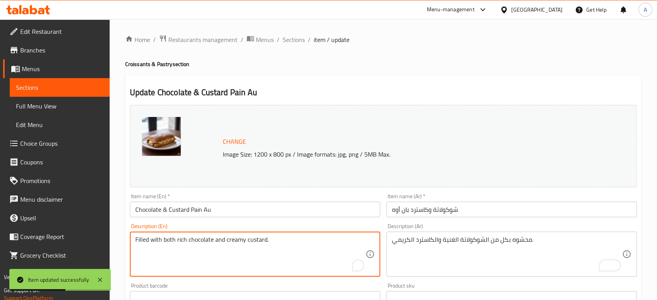
click at [180, 239] on textarea "Filled with both rich chocolate and creamy custard." at bounding box center [250, 254] width 230 height 37
type textarea "Filled with both chocolate and creamy custard."
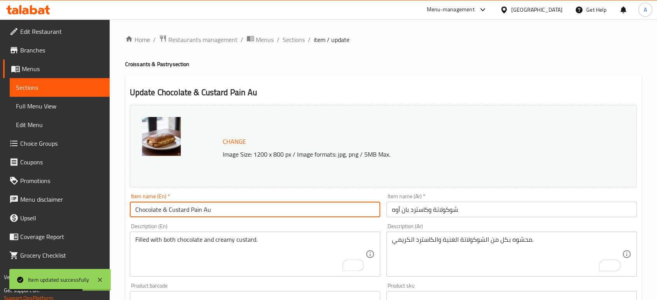
click at [245, 213] on input "Chocolate & Custard Pain Au" at bounding box center [255, 210] width 250 height 16
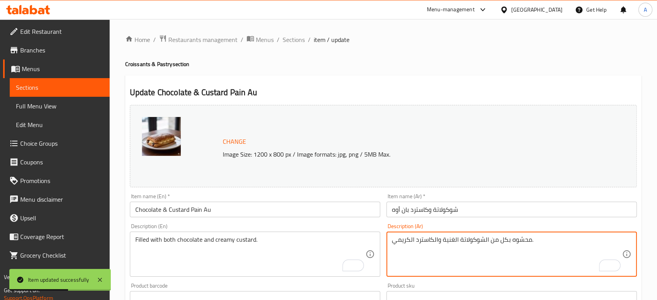
click at [451, 238] on textarea "محشوه بكل من الشوكولاتة الغنية والكاسترد الكريمي." at bounding box center [507, 254] width 230 height 37
type textarea "محشوه بكل من الشوكولاتة والكاسترد الكريمي."
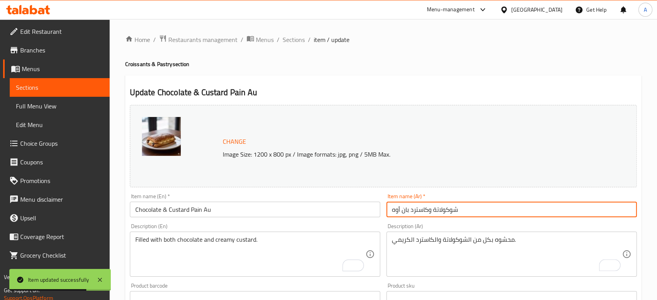
click at [485, 213] on input "شوكولاتة وكاسترد بان أوه" at bounding box center [512, 210] width 250 height 16
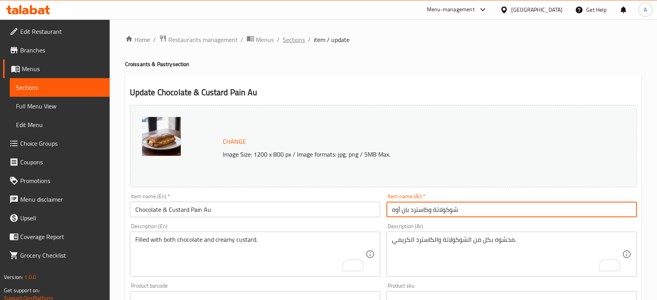
click at [284, 39] on span "Sections" at bounding box center [294, 39] width 22 height 9
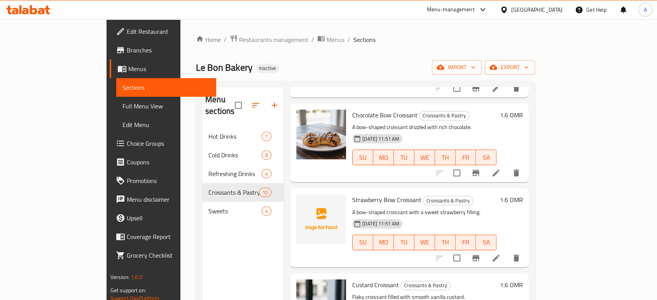
scroll to position [525, 0]
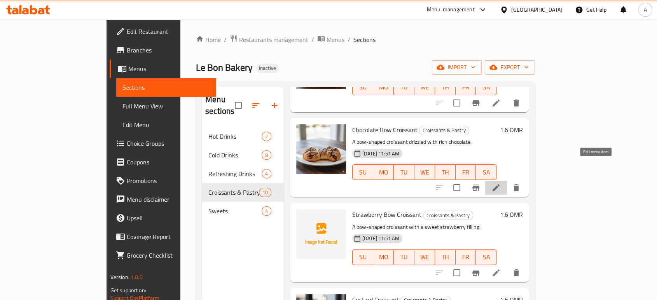
click at [501, 183] on icon at bounding box center [496, 187] width 9 height 9
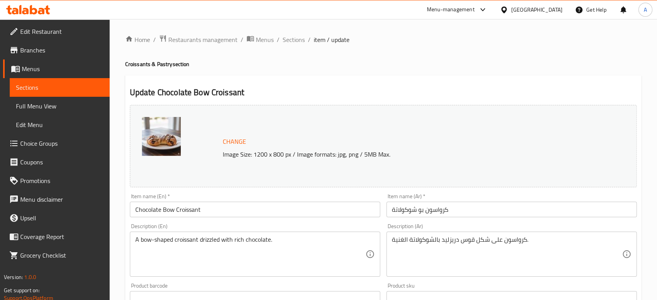
click at [249, 235] on div "A bow-shaped croissant drizzled with rich chocolate. Description (En)" at bounding box center [255, 254] width 250 height 45
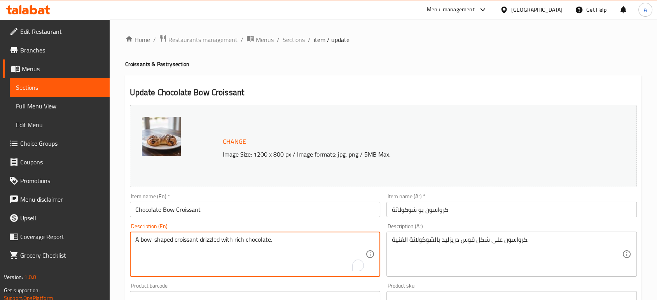
click at [248, 237] on textarea "A bow-shaped croissant drizzled with rich chocolate." at bounding box center [250, 254] width 230 height 37
paste textarea "all-purpose flour, bread flour , sugar, salt, yeast, milk , butter , chocolate"
type textarea "all-purpose flour, bread flour , sugar, salt, yeast, milk , butter , chocolate"
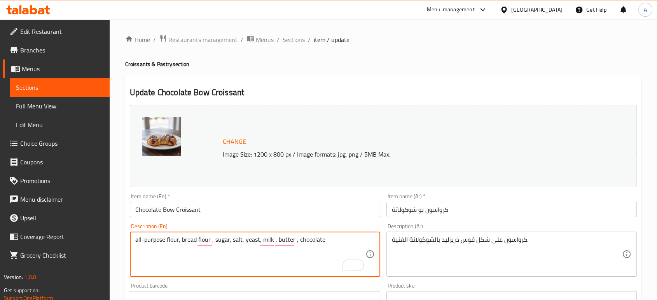
type textarea "all-purpose flour, bread flour , sugar, salt, yeast, milk , butter , chocolate"
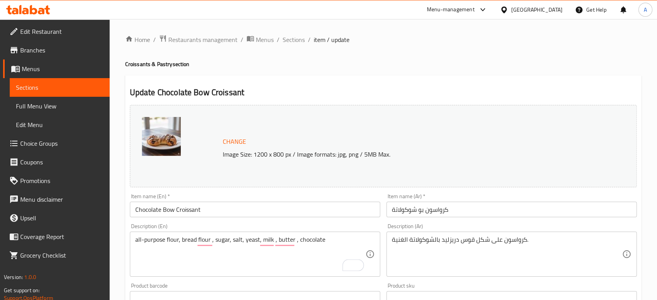
click at [423, 231] on div "Description (Ar) كرواسون على شكل قوس دريزليد بالشوكولاتة الغنية. Description (A…" at bounding box center [512, 250] width 250 height 53
click at [424, 231] on div "Description (Ar) كرواسون على شكل قوس دريزليد بالشوكولاتة الغنية. Description (A…" at bounding box center [512, 250] width 250 height 53
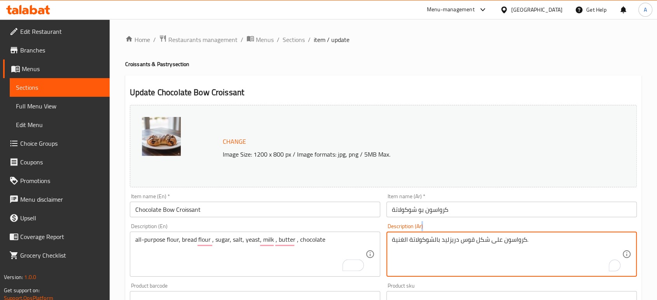
click at [420, 238] on textarea "كرواسون على شكل قوس دريزليد بالشوكولاتة الغنية." at bounding box center [507, 254] width 230 height 37
paste textarea "دقيق متعدد الأغراض، دقيق الخبز , سكر، [PERSON_NAME]، خميرة، حليب , زبدة , شوكول…"
type textarea "دقيق متعدد الأغراض، دقيق الخبز , سكر، [PERSON_NAME]، خميرة، حليب , زبدة , شوكول…"
click at [471, 220] on div "Item name (Ar)   * كرواسون بو شوكولاتة Item name (Ar) *" at bounding box center [512, 206] width 257 height 30
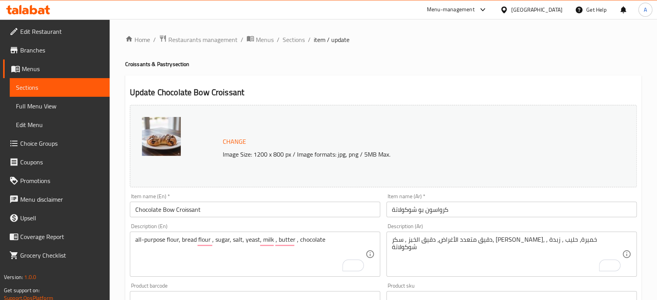
click at [471, 213] on input "كرواسون بو شوكولاتة" at bounding box center [512, 210] width 250 height 16
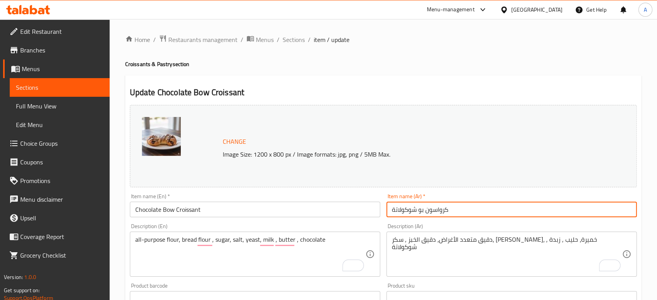
drag, startPoint x: 299, startPoint y: 42, endPoint x: 318, endPoint y: 46, distance: 19.5
click at [299, 42] on span "Sections" at bounding box center [294, 39] width 22 height 9
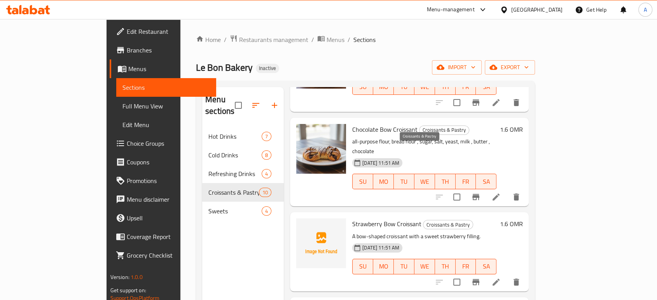
scroll to position [569, 0]
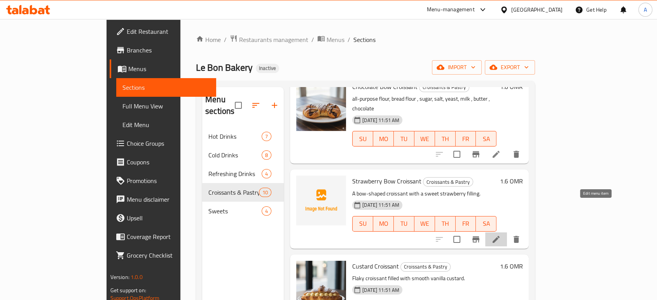
click at [501, 235] on icon at bounding box center [496, 239] width 9 height 9
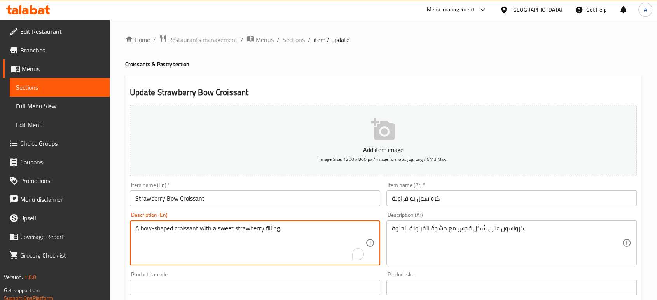
click at [279, 235] on textarea "A bow-shaped croissant with a sweet strawberry filling." at bounding box center [250, 243] width 230 height 37
click at [279, 234] on textarea "A bow-shaped croissant with a sweet strawberry filling." at bounding box center [250, 243] width 230 height 37
paste textarea "دقيق متعدد الأغراض، دقيق الخبز , سكر، [PERSON_NAME]، خميرة، حليب , زبدة , شوكول…"
type textarea "A bow-shaped croissant with a sweet strawberry filling."
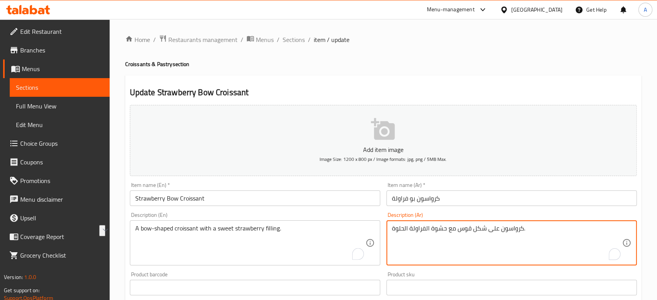
click at [451, 225] on textarea "كرواسون على شكل قوس مع حشوة الفراولة الحلوة." at bounding box center [507, 243] width 230 height 37
click at [452, 225] on textarea "كرواسون على شكل قوس مع حشوة الفراولة الحلوة." at bounding box center [507, 243] width 230 height 37
paste textarea "دقيق متعدد الأغراض، دقيق الخبز , سكر، [PERSON_NAME]، خميرة، حليب , زبدة , شوكول…"
click at [403, 200] on input "كرواسون بو فراولة" at bounding box center [512, 199] width 250 height 16
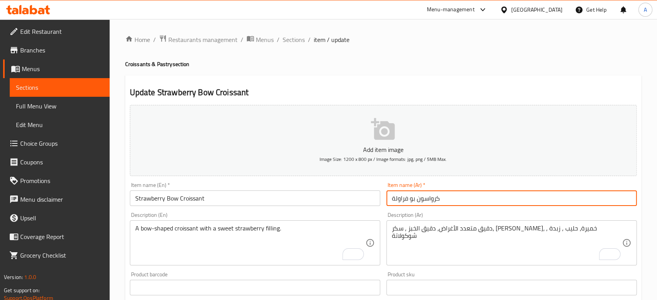
click at [403, 200] on input "كرواسون بو فراولة" at bounding box center [512, 199] width 250 height 16
click at [410, 224] on div "دقيق متعدد الأغراض، دقيق الخبز , سكر، ملح، خميرة، حليب , زبدة , شوكولاتة Descri…" at bounding box center [512, 243] width 250 height 45
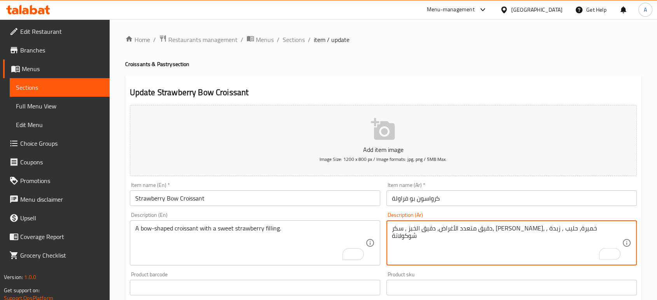
click at [410, 224] on div "دقيق متعدد الأغراض، دقيق الخبز , سكر، ملح، خميرة، حليب , زبدة , شوكولاتة Descri…" at bounding box center [512, 243] width 250 height 45
click at [409, 226] on textarea "دقيق متعدد الأغراض، دقيق الخبز , سكر، [PERSON_NAME]، خميرة، حليب , زبدة , شوكول…" at bounding box center [507, 243] width 230 height 37
paste textarea "فراولة"
type textarea "دقيق متعدد الأغراض، دقيق الخبز , سكر، [PERSON_NAME]، [PERSON_NAME]، حليب , زبدة…"
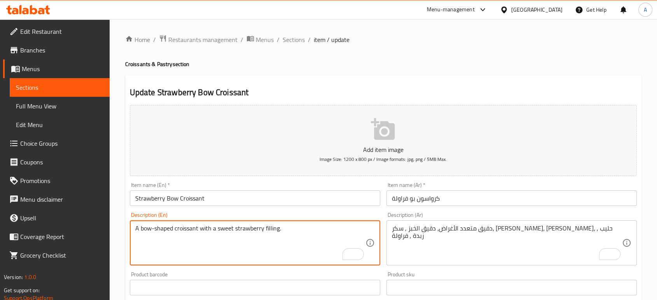
click at [300, 235] on textarea "A bow-shaped croissant with a sweet strawberry filling." at bounding box center [250, 243] width 230 height 37
paste textarea "all-purpose flour, bread flour , sugar, salt, yeast, milk , butter , chocolate"
click at [156, 200] on input "Strawberry Bow Croissant" at bounding box center [255, 199] width 250 height 16
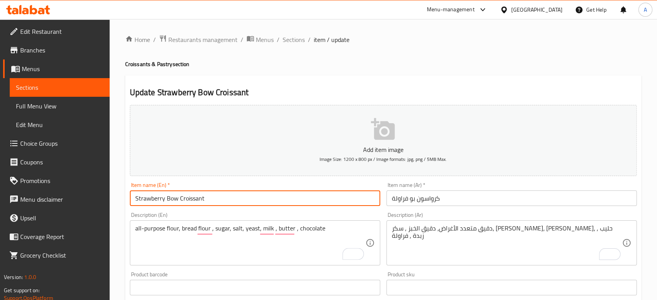
click at [156, 200] on input "Strawberry Bow Croissant" at bounding box center [255, 199] width 250 height 16
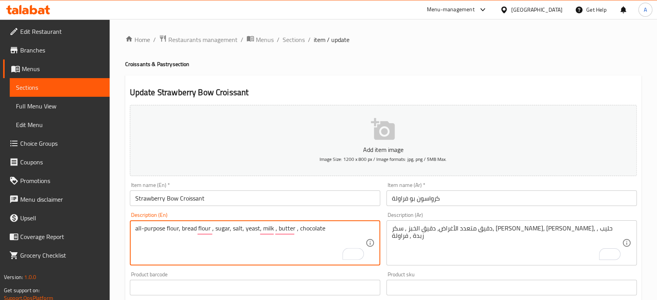
click at [304, 234] on textarea "all-purpose flour, bread flour , sugar, salt, yeast, milk , butter , chocolate" at bounding box center [250, 243] width 230 height 37
paste textarea "Strawberry"
type textarea "all-purpose flour, bread flour , sugar, salt, yeast, milk , butter , Strawberry"
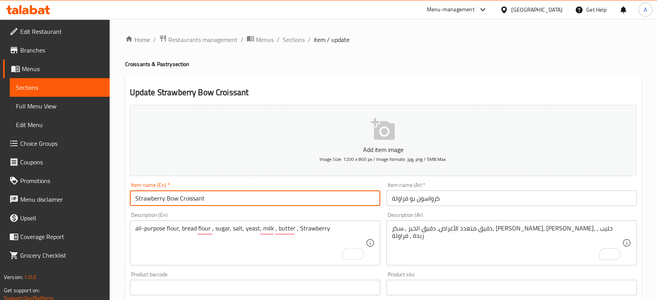
click at [266, 196] on input "Strawberry Bow Croissant" at bounding box center [255, 199] width 250 height 16
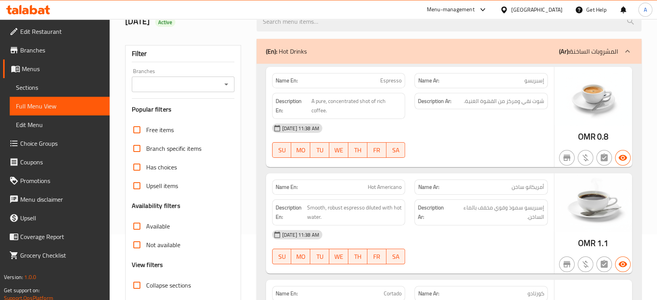
scroll to position [130, 0]
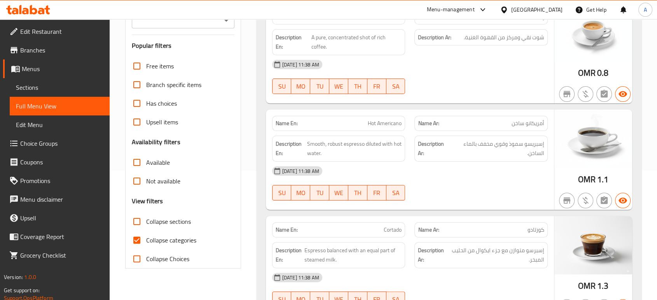
click at [141, 242] on input "Collapse categories" at bounding box center [137, 240] width 19 height 19
checkbox input "false"
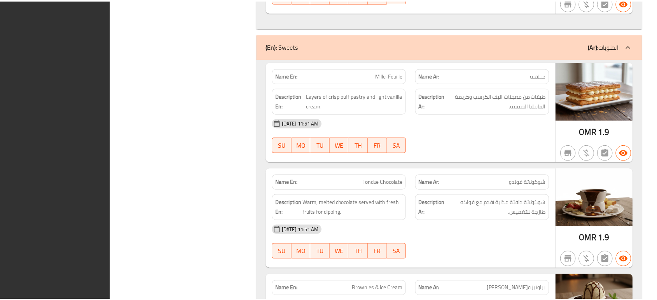
scroll to position [3514, 0]
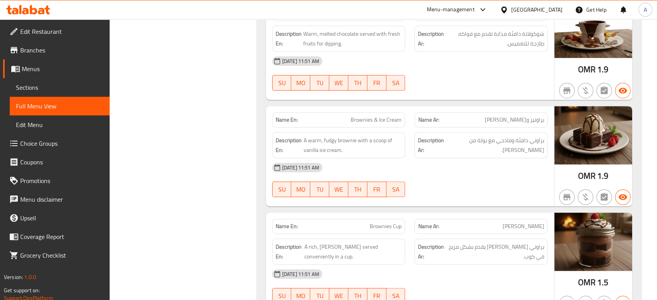
drag, startPoint x: 434, startPoint y: 132, endPoint x: 439, endPoint y: 131, distance: 5.7
click at [434, 158] on div "[DATE] 11:51 AM" at bounding box center [410, 167] width 285 height 19
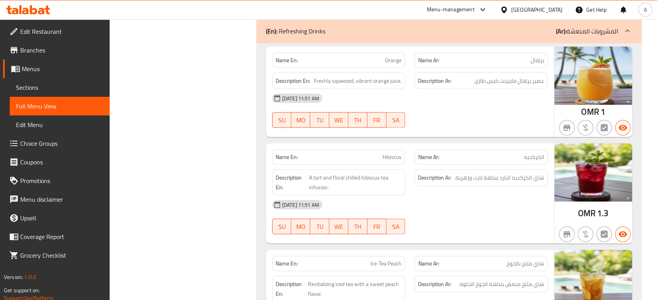
scroll to position [0, 0]
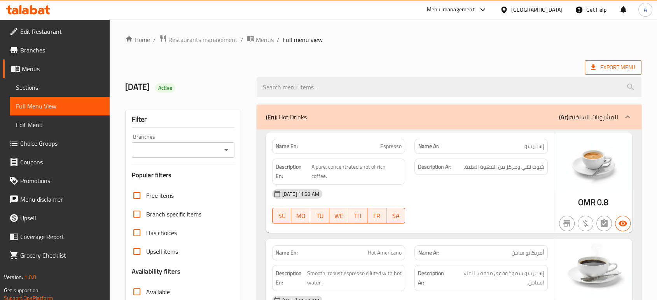
click at [615, 61] on span "Export Menu" at bounding box center [613, 67] width 57 height 14
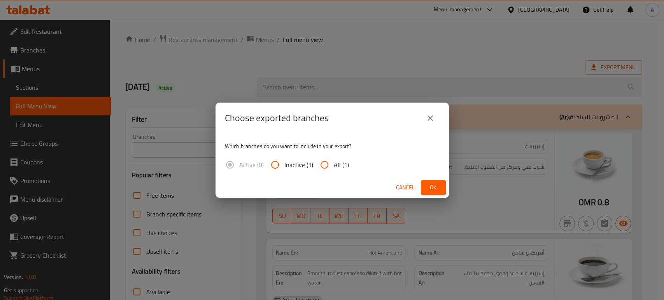
click at [330, 163] on input "All (1)" at bounding box center [324, 165] width 19 height 19
radio input "true"
click at [436, 187] on span "Ok" at bounding box center [433, 188] width 12 height 10
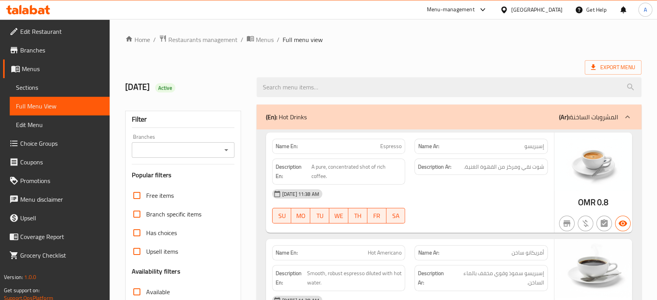
click at [540, 147] on span "إسبريسو" at bounding box center [535, 146] width 20 height 8
